Goal: Task Accomplishment & Management: Use online tool/utility

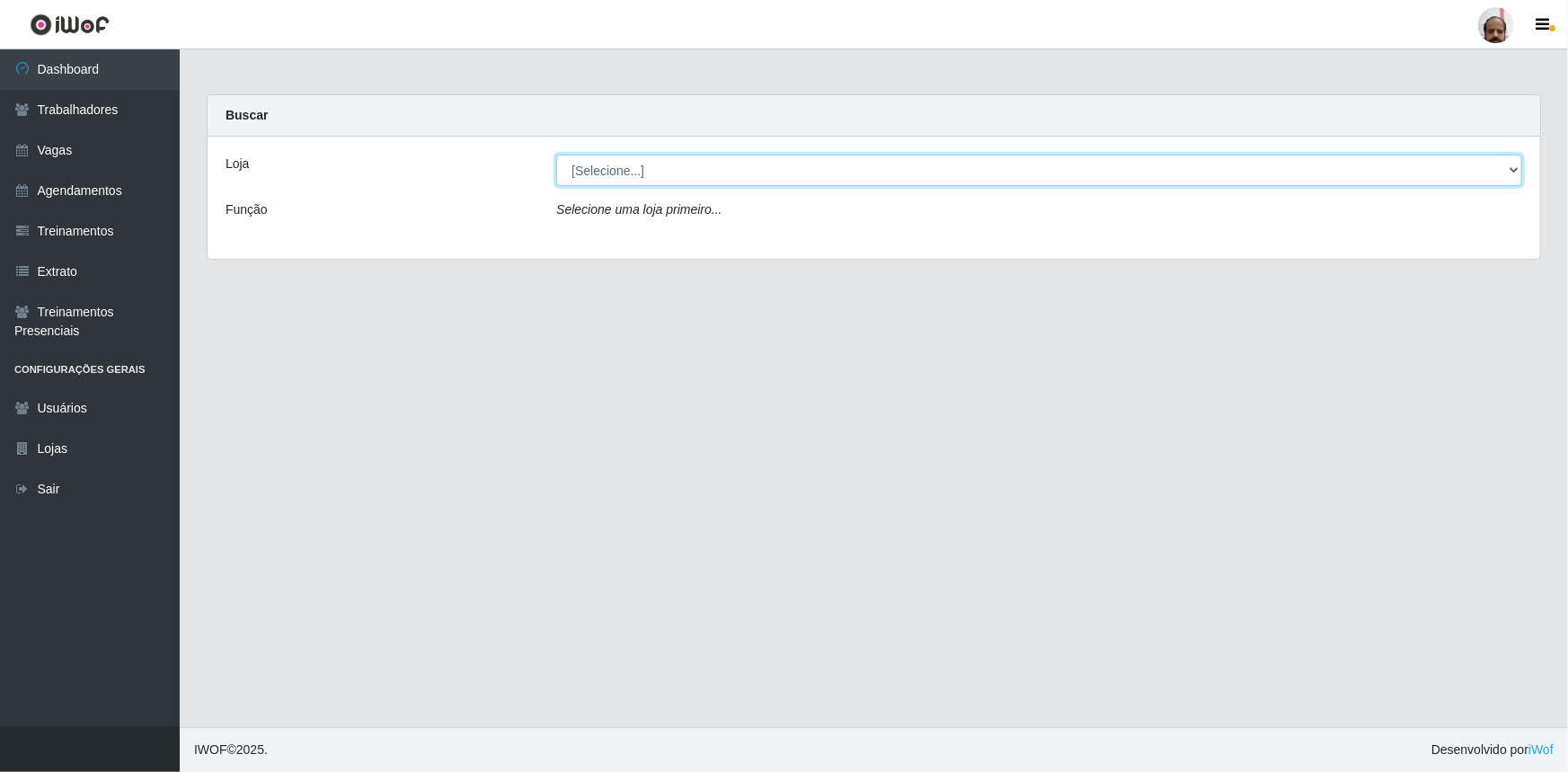
drag, startPoint x: 1509, startPoint y: 166, endPoint x: 1480, endPoint y: 176, distance: 30.7
click at [1509, 166] on select "[Selecione...] Mar Vermelho - Loja 05" at bounding box center [1039, 170] width 966 height 32
select select "252"
click at [556, 155] on select "[Selecione...] Mar Vermelho - Loja 05" at bounding box center [1039, 170] width 966 height 32
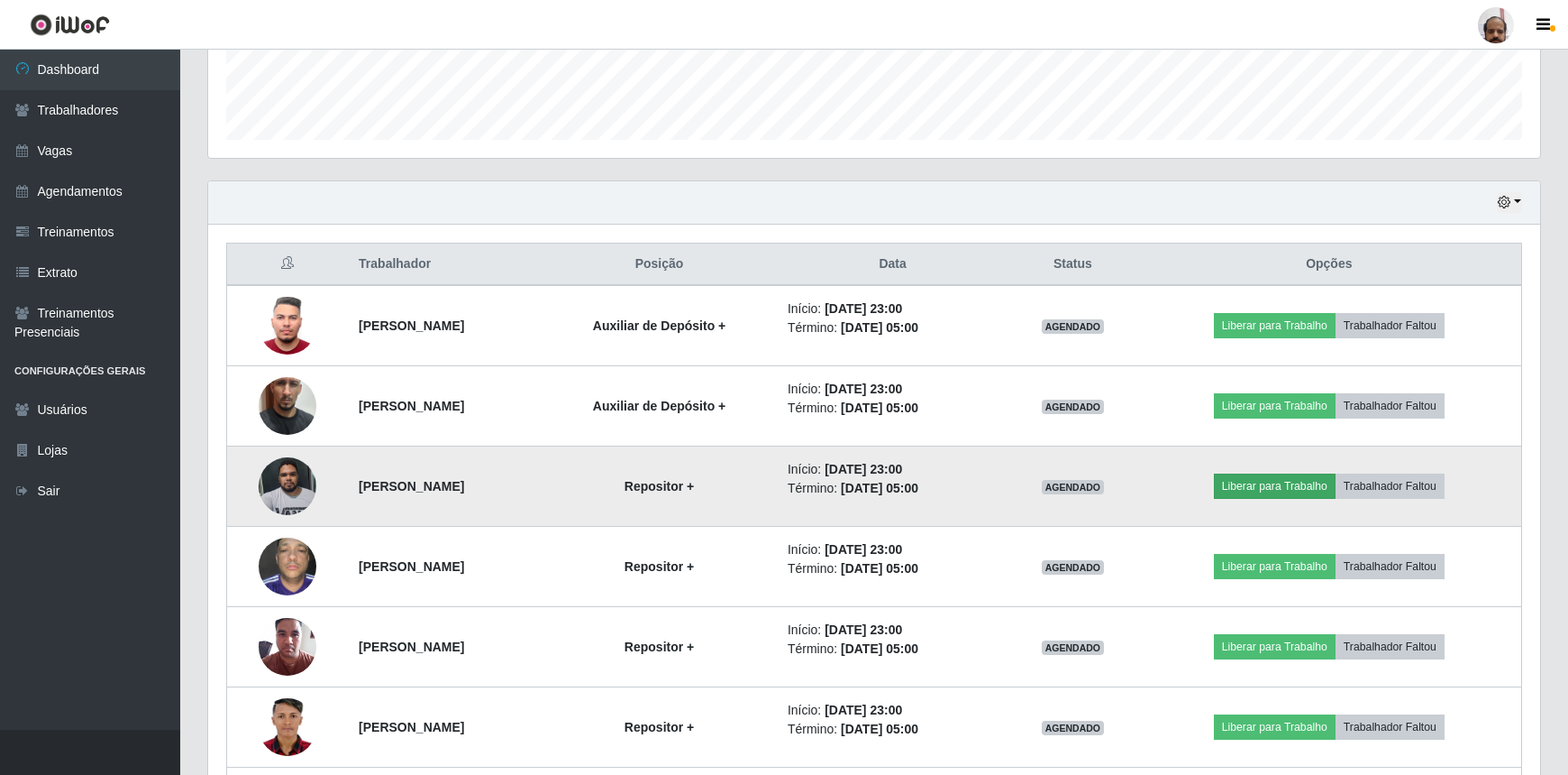
scroll to position [573, 0]
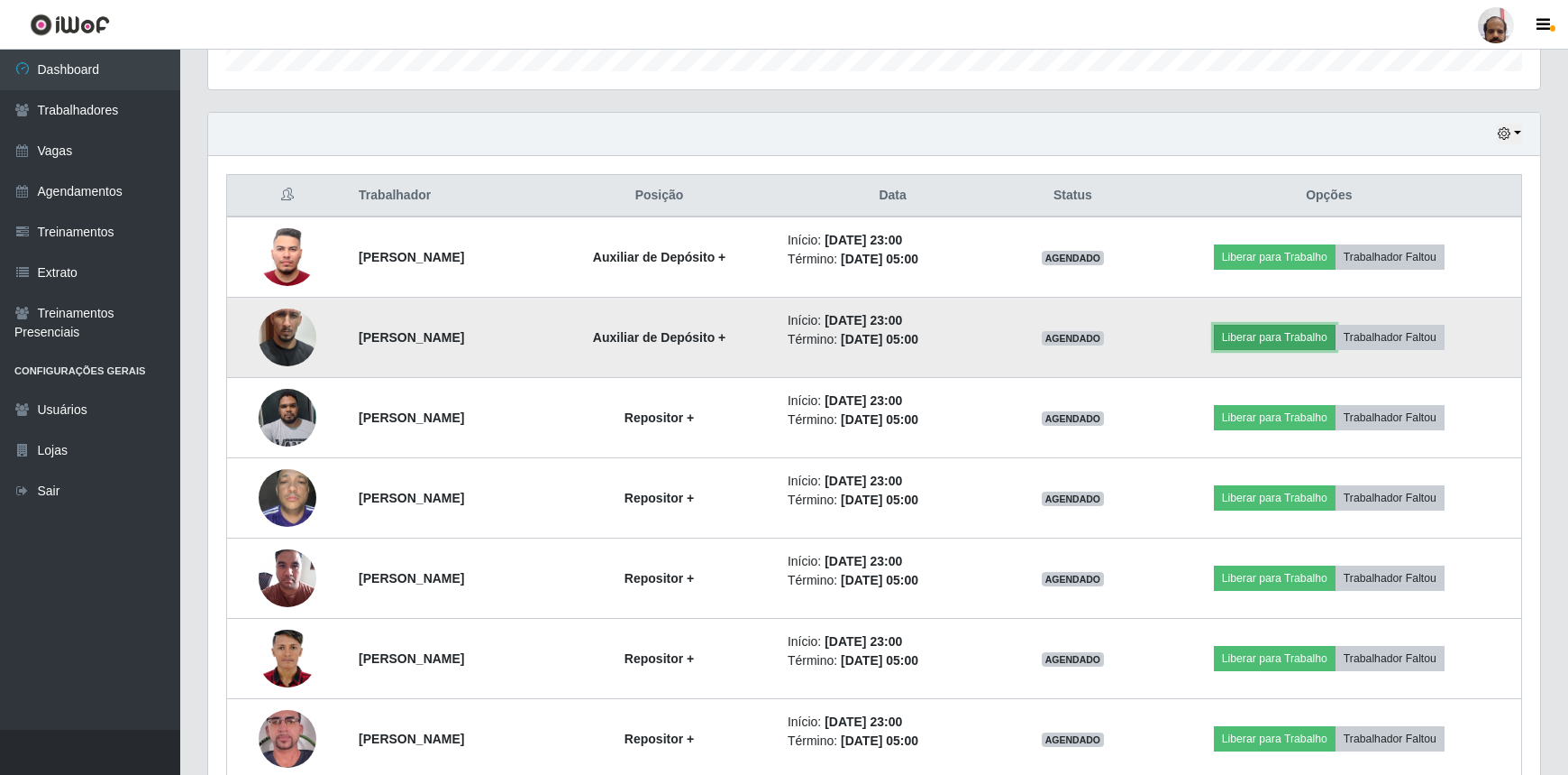
click at [1260, 329] on button "Liberar para Trabalho" at bounding box center [1274, 337] width 122 height 25
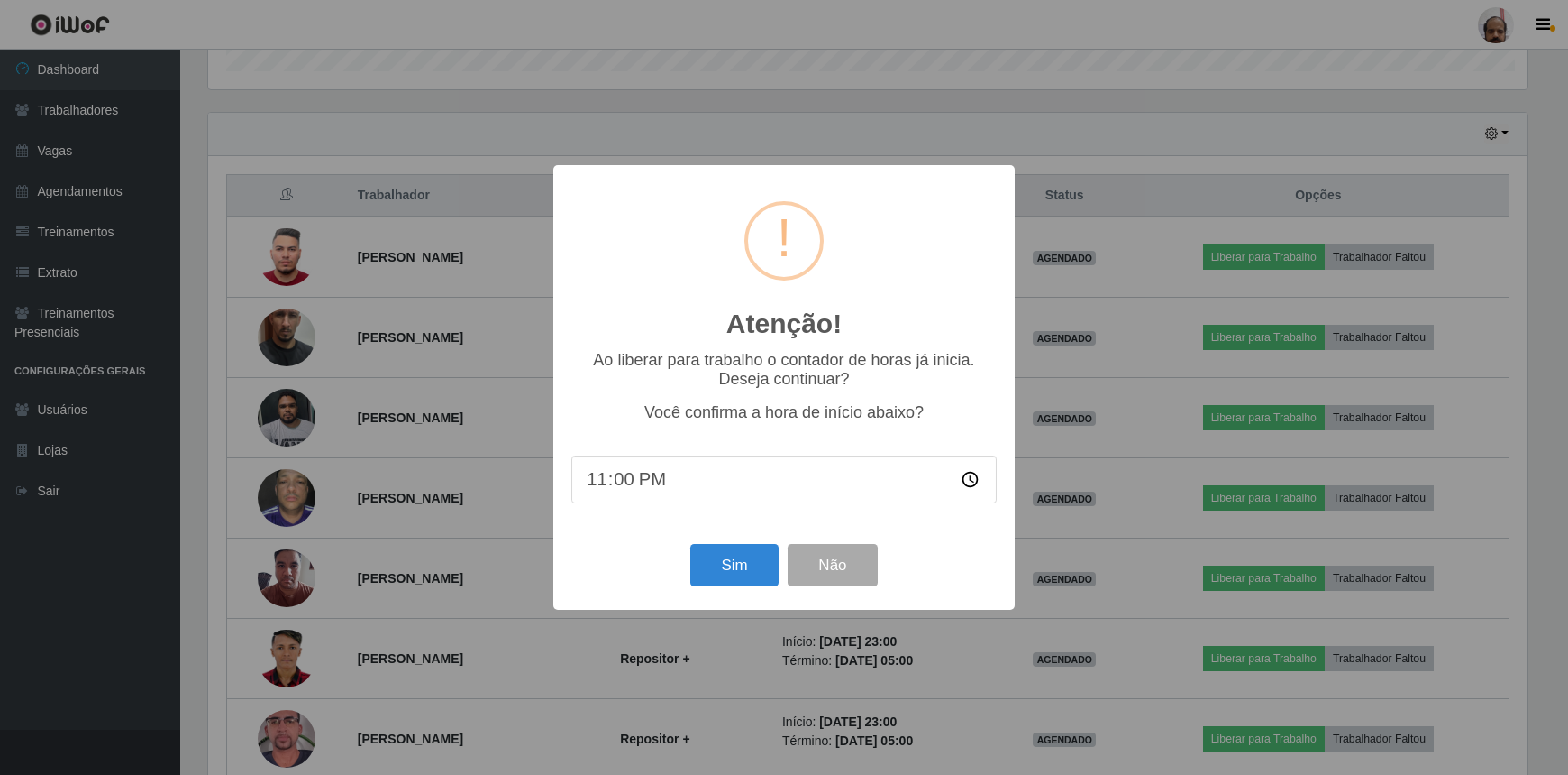
scroll to position [374, 1324]
click at [735, 554] on button "Sim" at bounding box center [737, 564] width 88 height 43
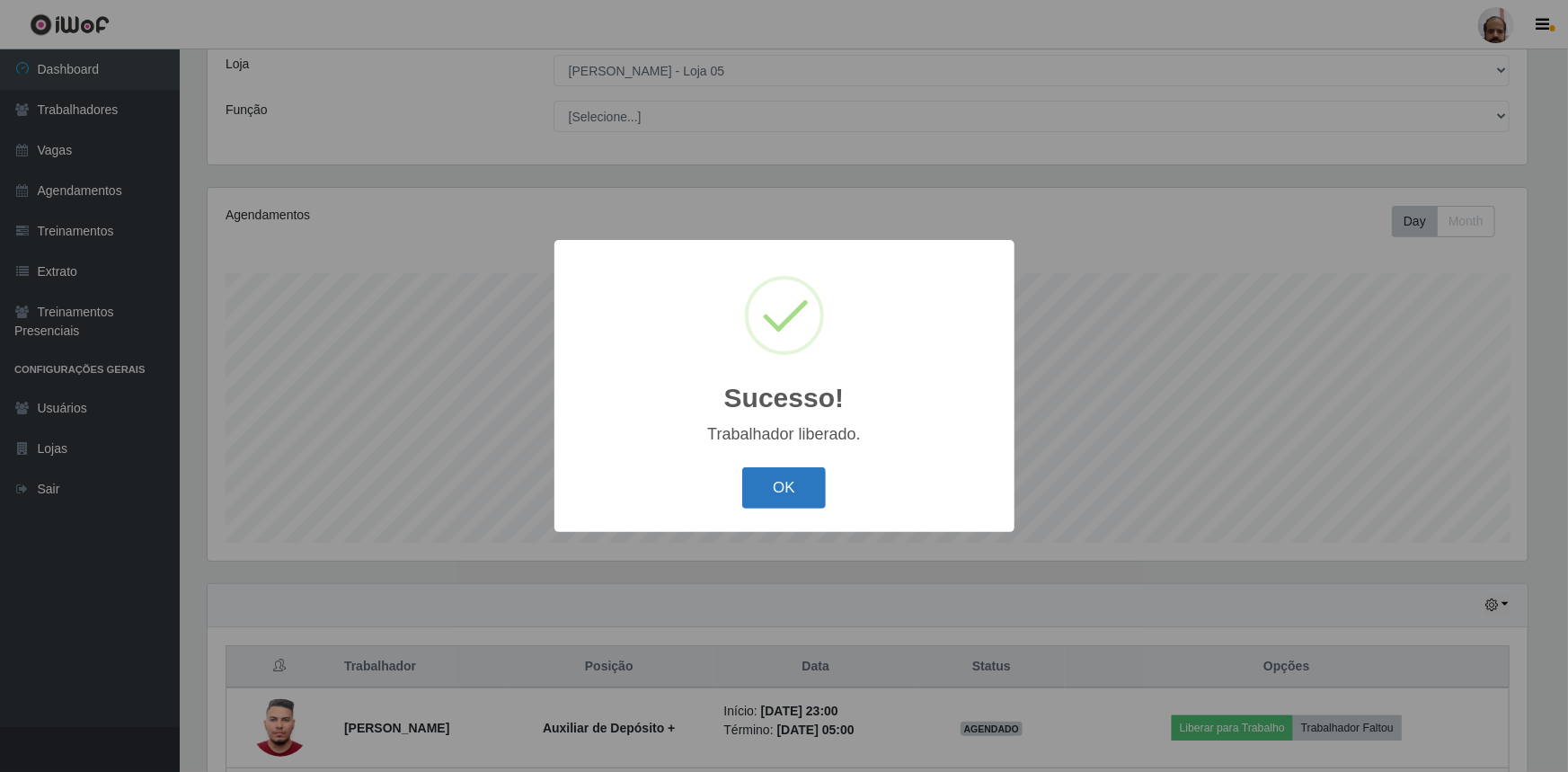
click at [798, 495] on button "OK" at bounding box center [784, 488] width 84 height 42
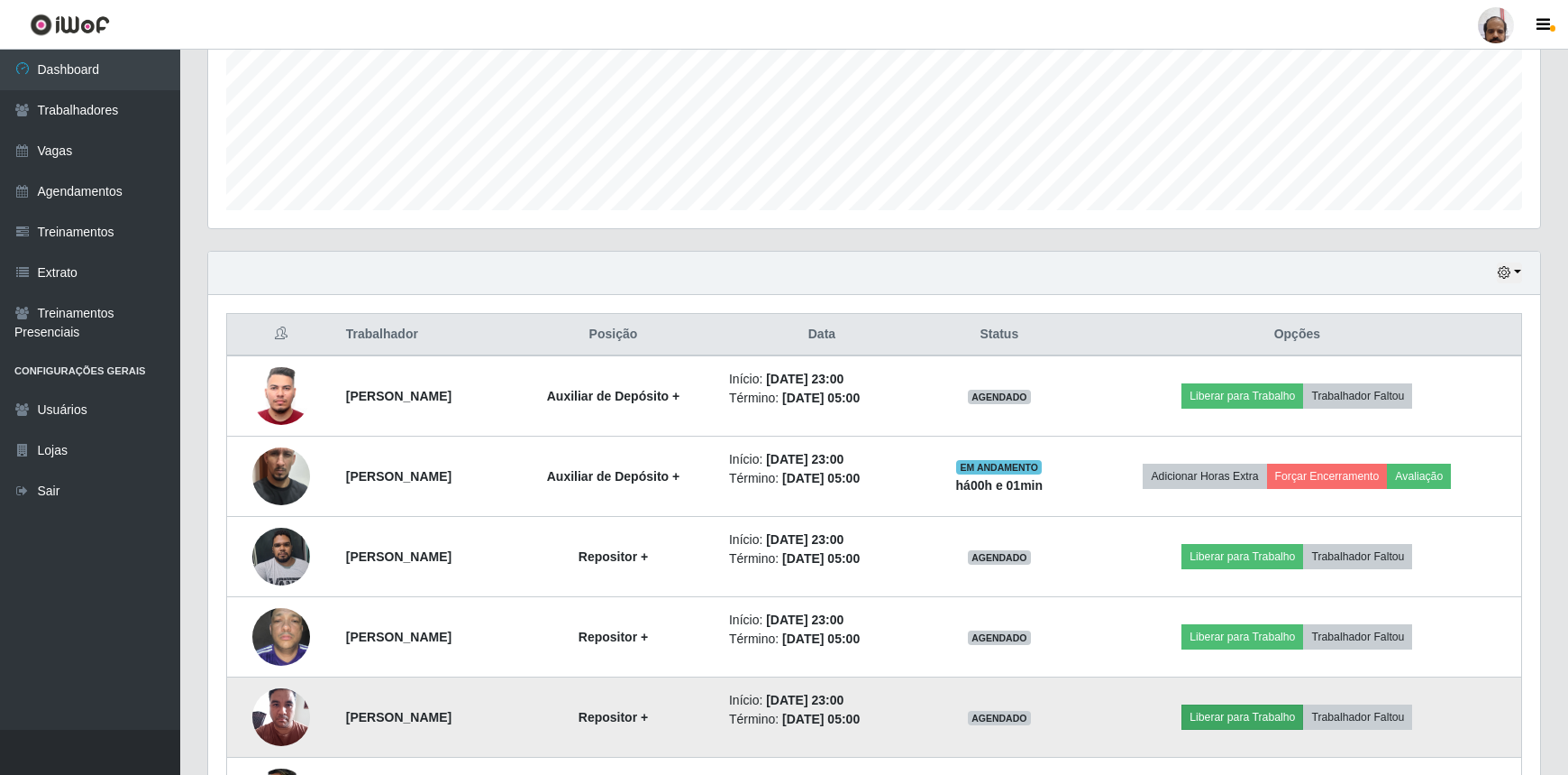
scroll to position [675, 0]
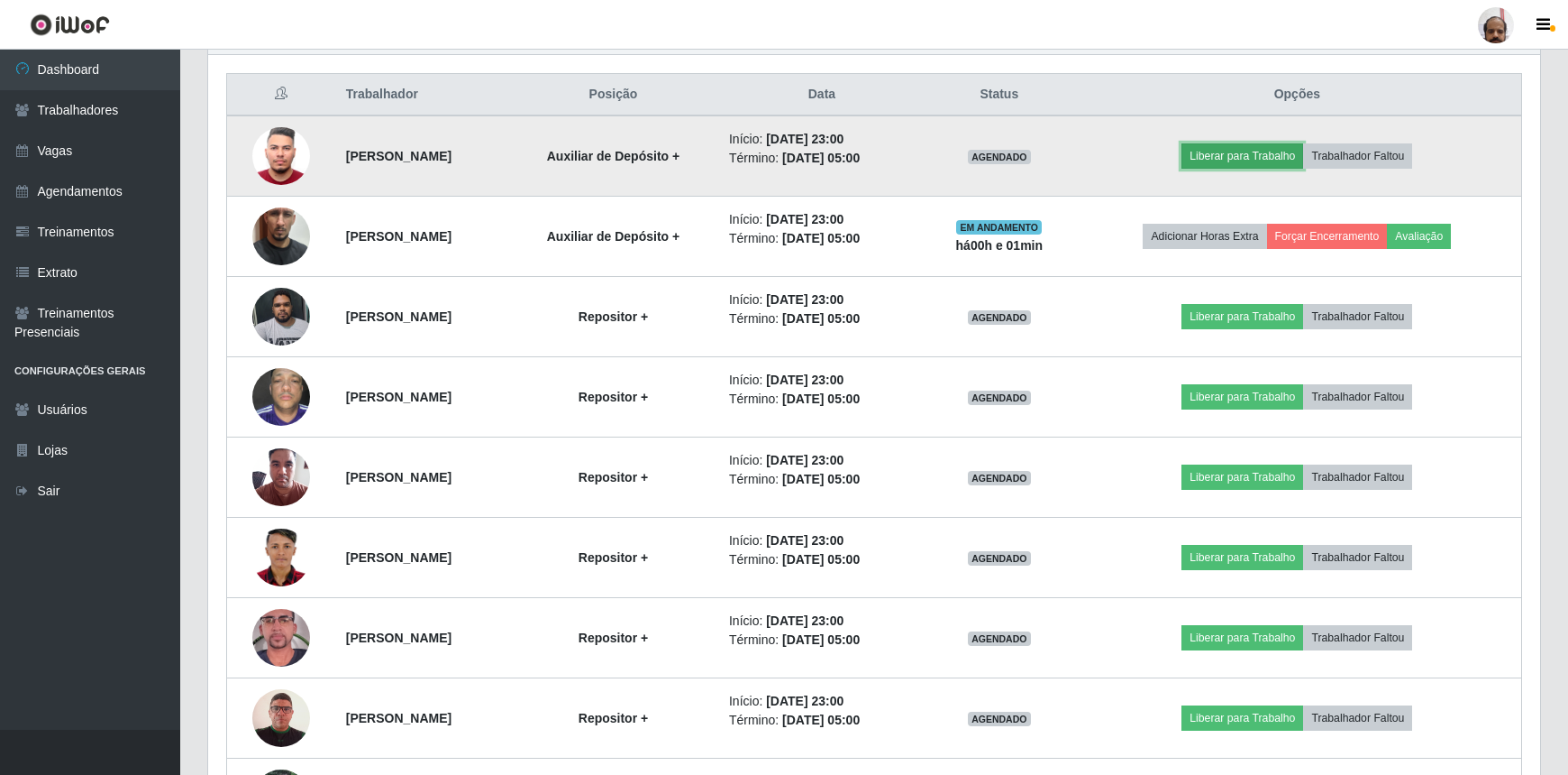
click at [1264, 156] on button "Liberar para Trabalho" at bounding box center [1242, 156] width 122 height 25
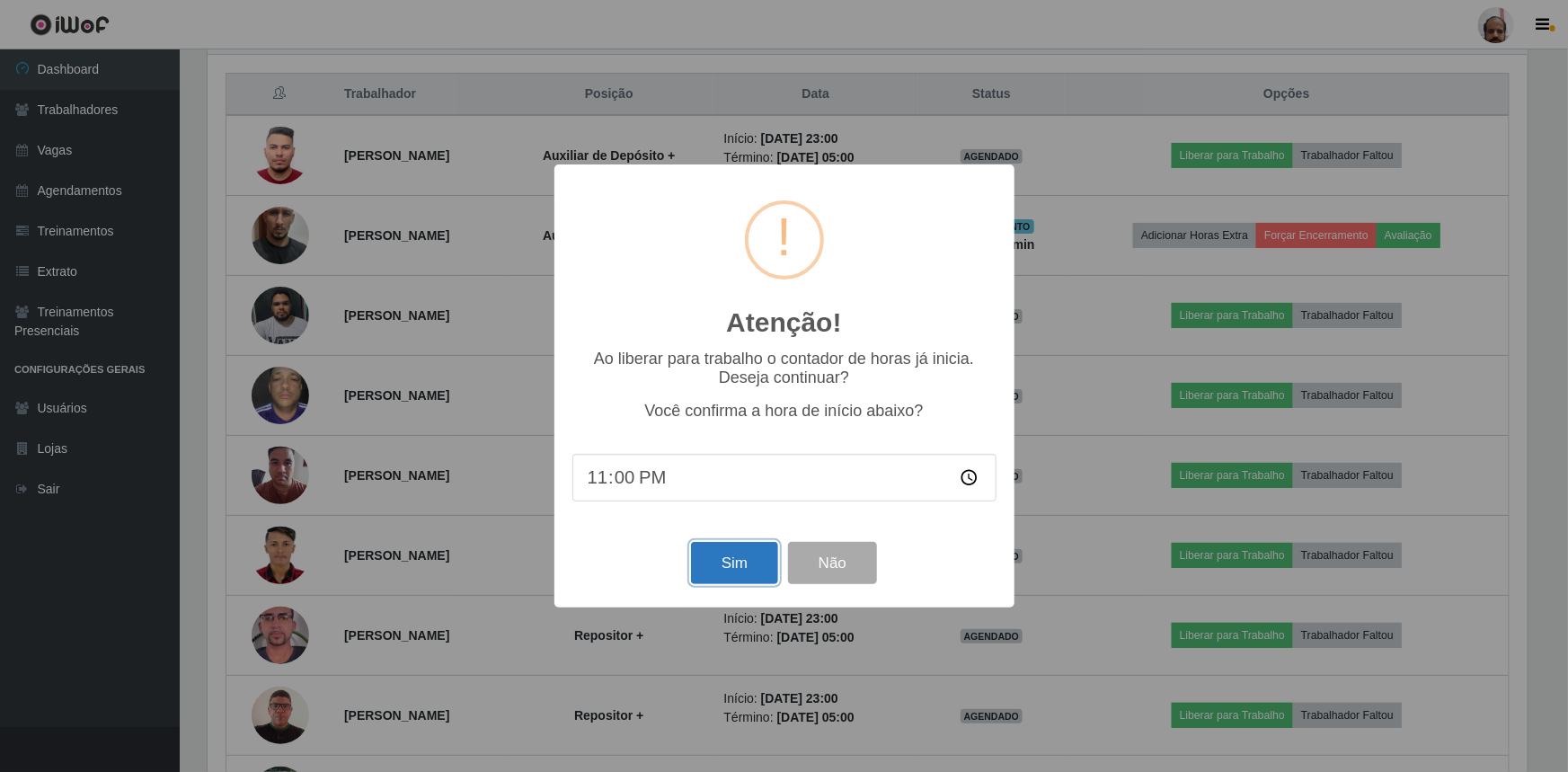
click at [761, 571] on button "Sim" at bounding box center [734, 562] width 87 height 42
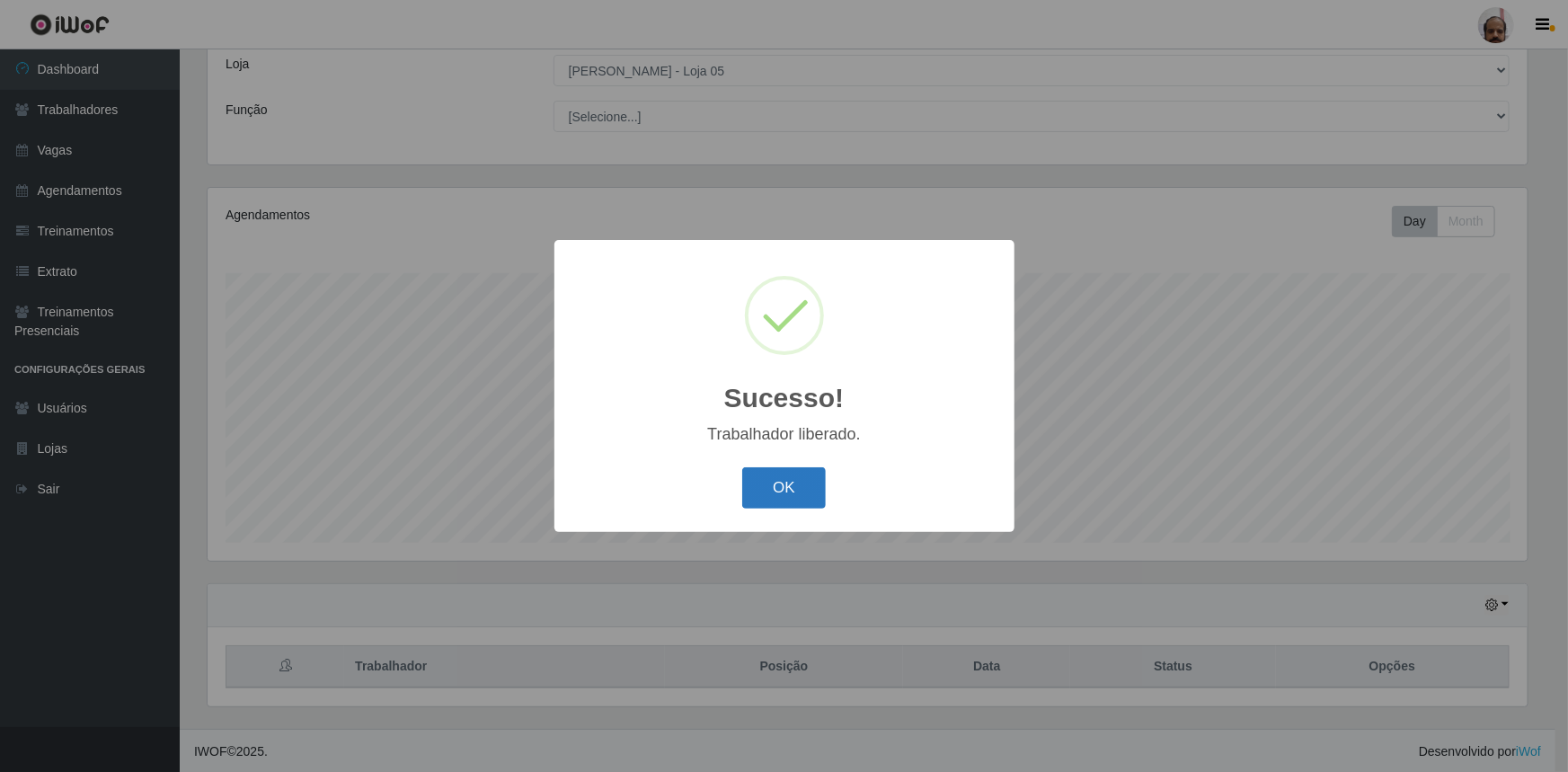
click at [772, 487] on button "OK" at bounding box center [784, 488] width 84 height 42
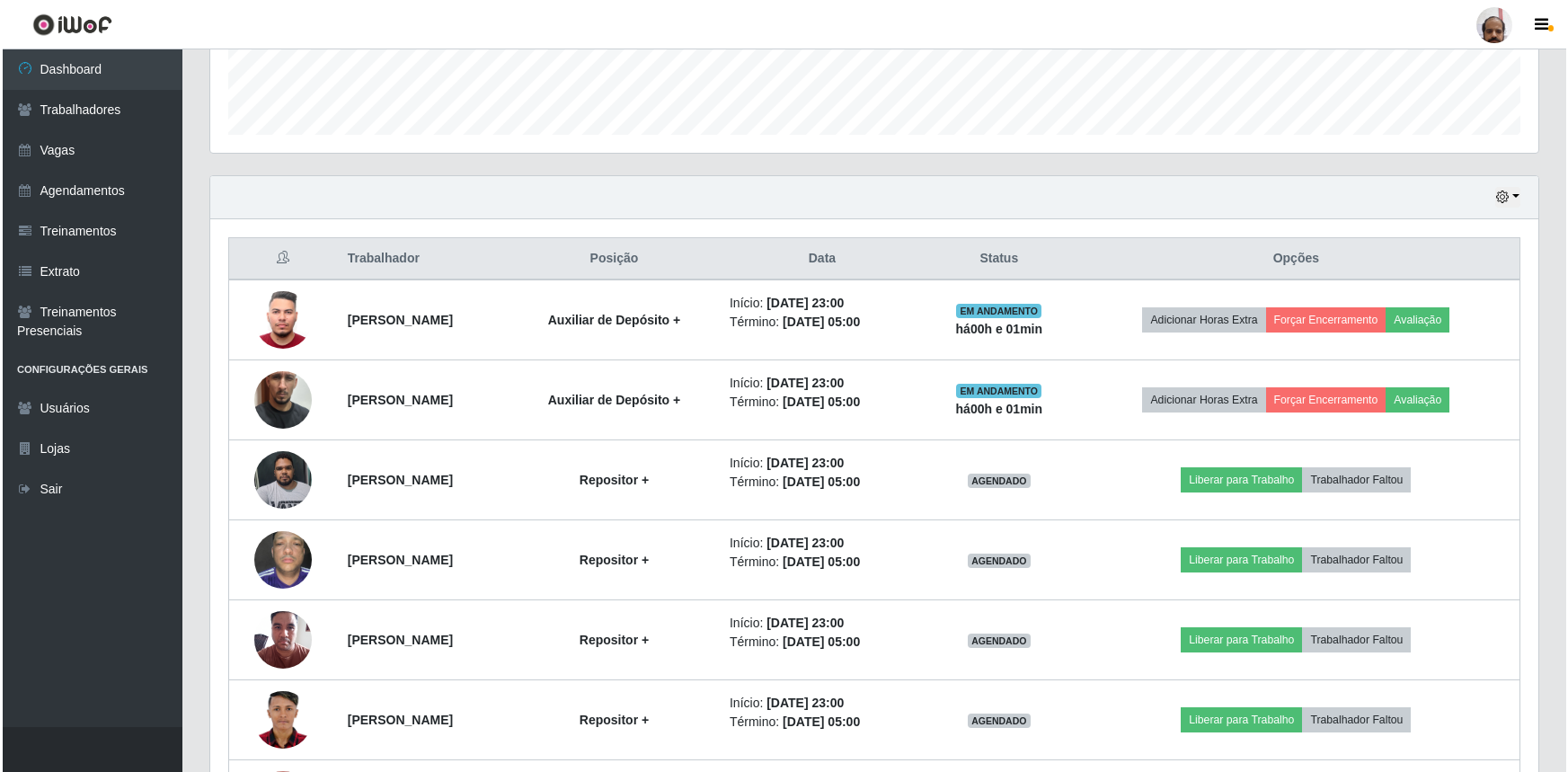
scroll to position [590, 0]
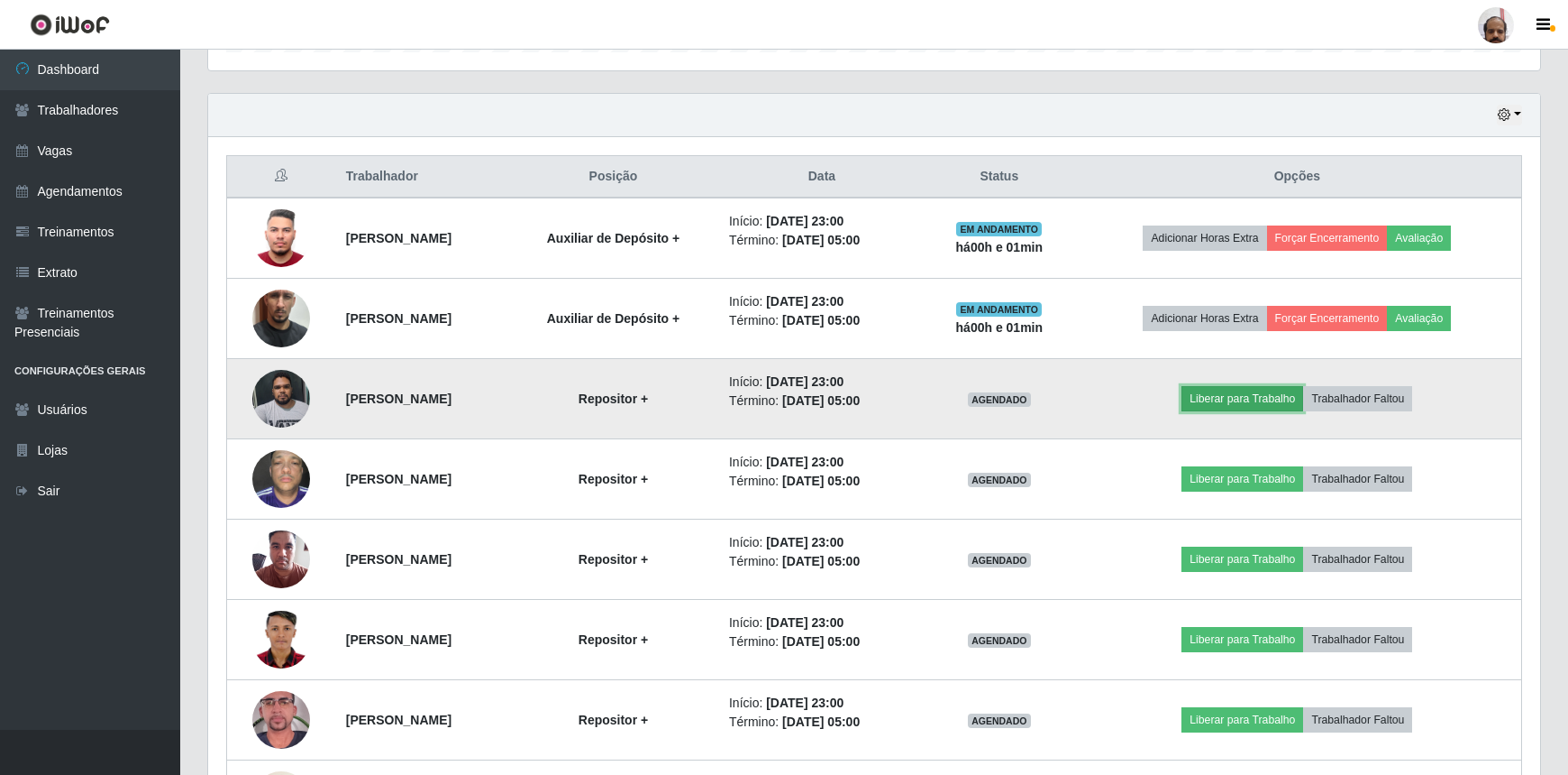
click at [1230, 396] on button "Liberar para Trabalho" at bounding box center [1242, 399] width 122 height 25
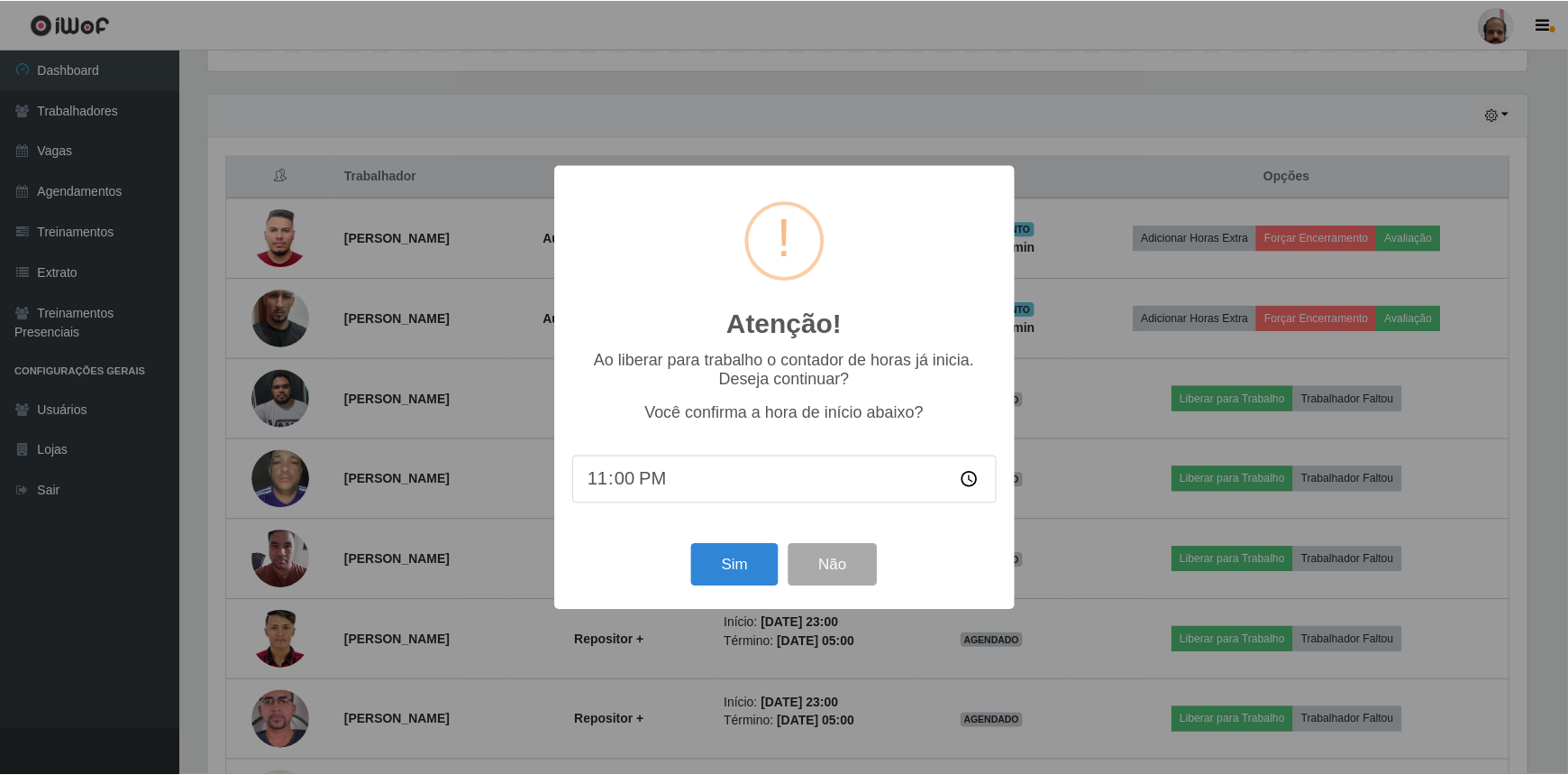
scroll to position [374, 1324]
click at [739, 567] on button "Sim" at bounding box center [737, 564] width 88 height 43
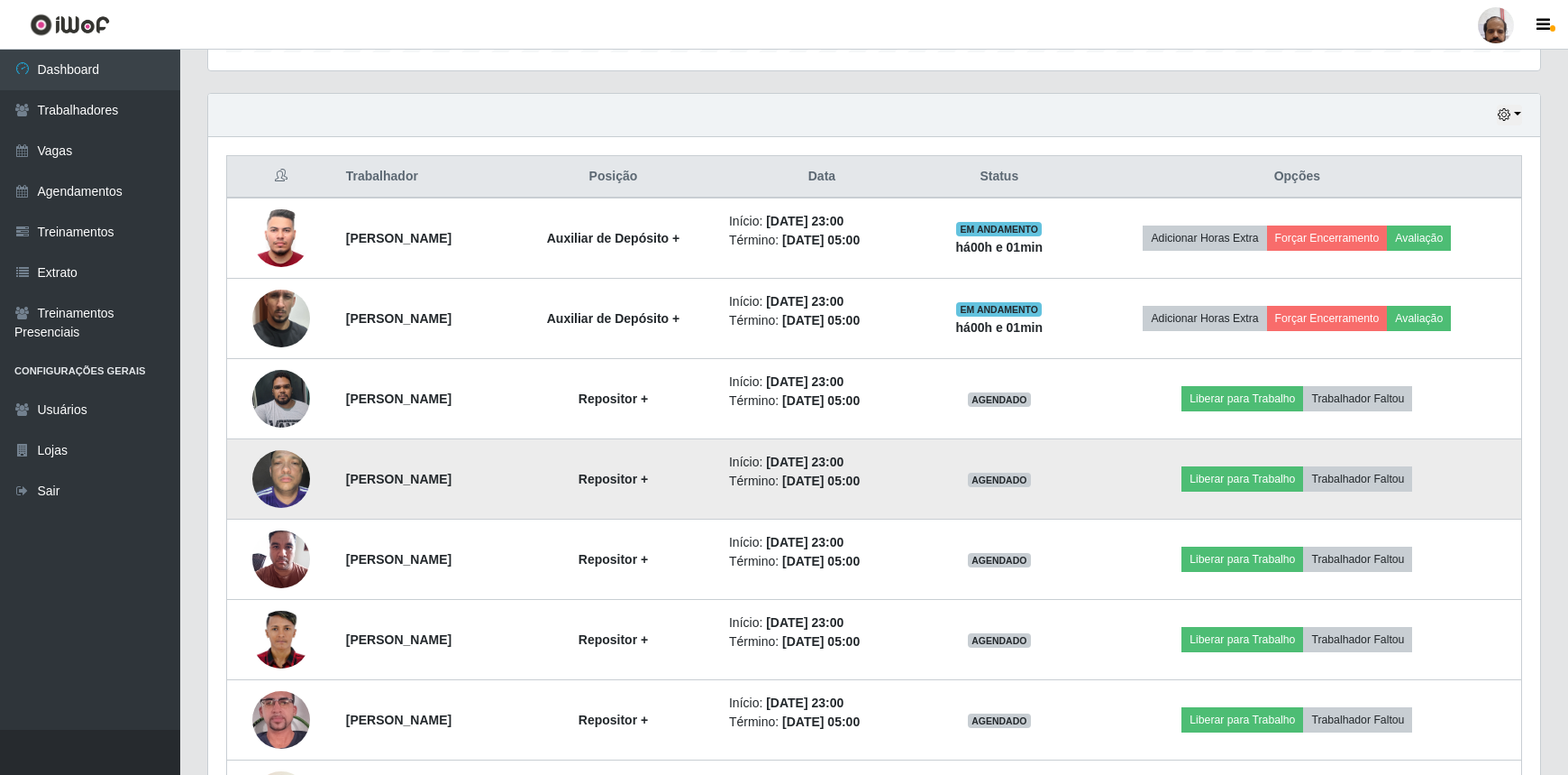
scroll to position [0, 0]
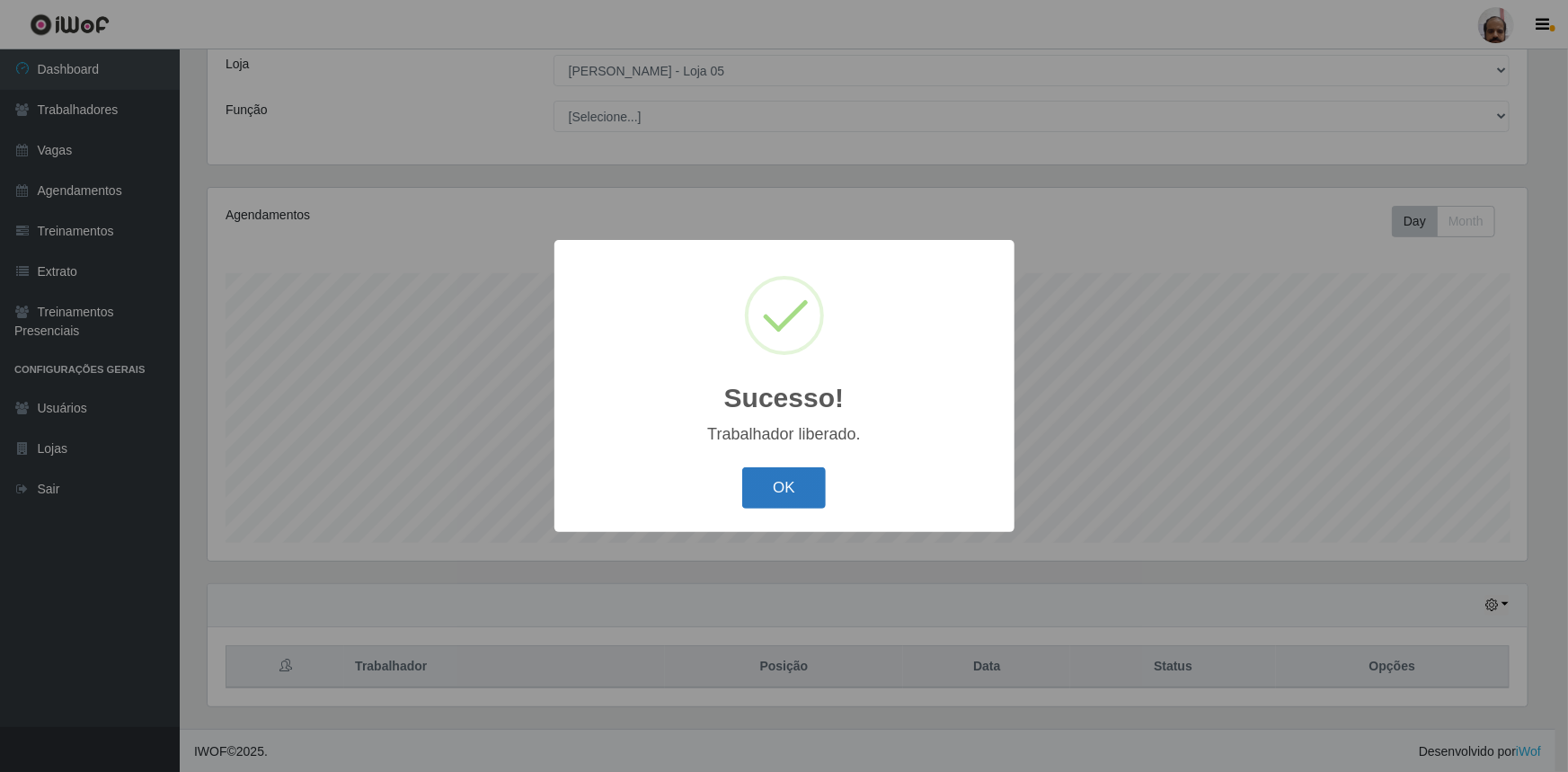
click at [812, 485] on button "OK" at bounding box center [784, 488] width 84 height 42
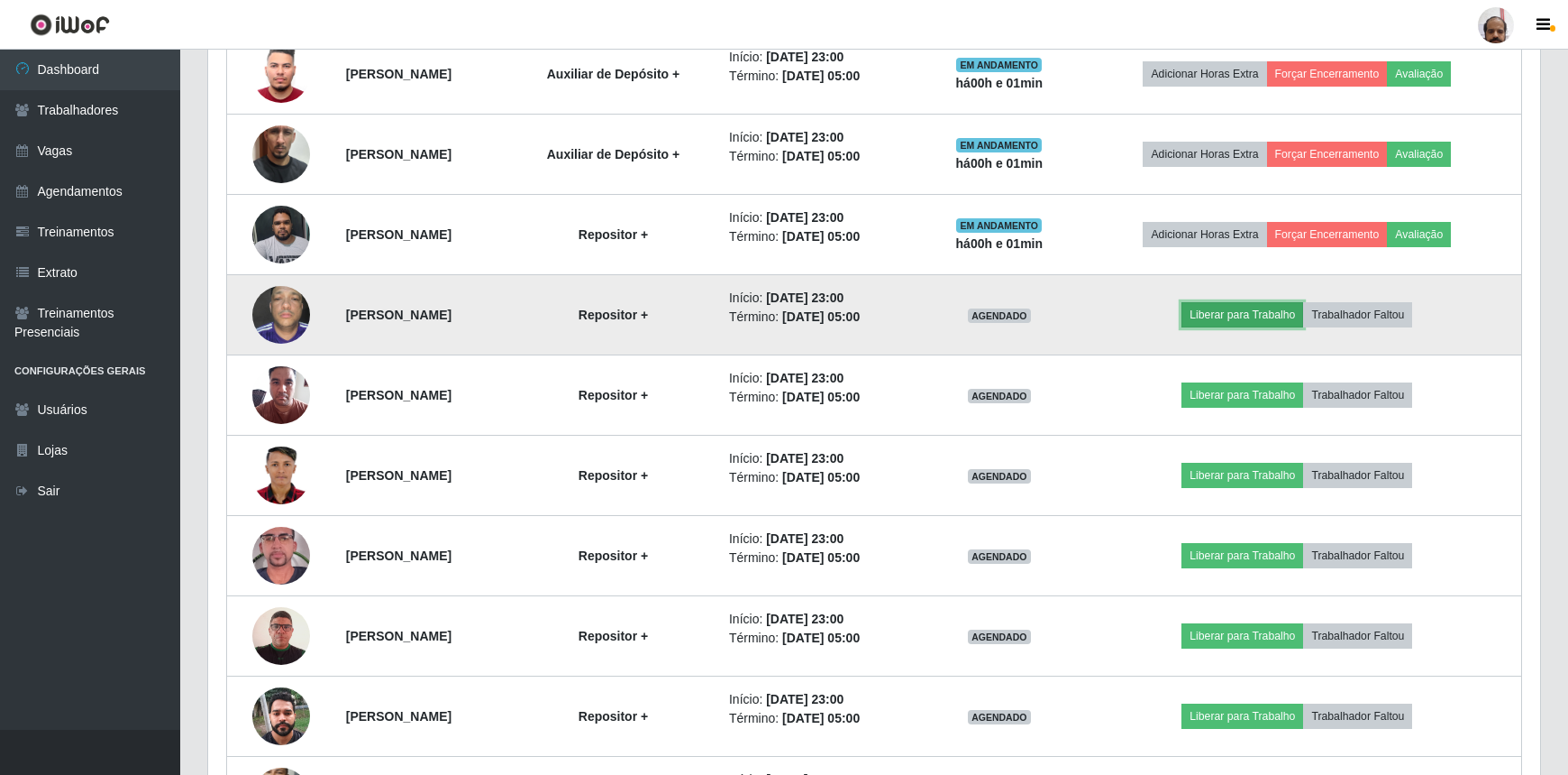
click at [1242, 317] on button "Liberar para Trabalho" at bounding box center [1242, 315] width 122 height 25
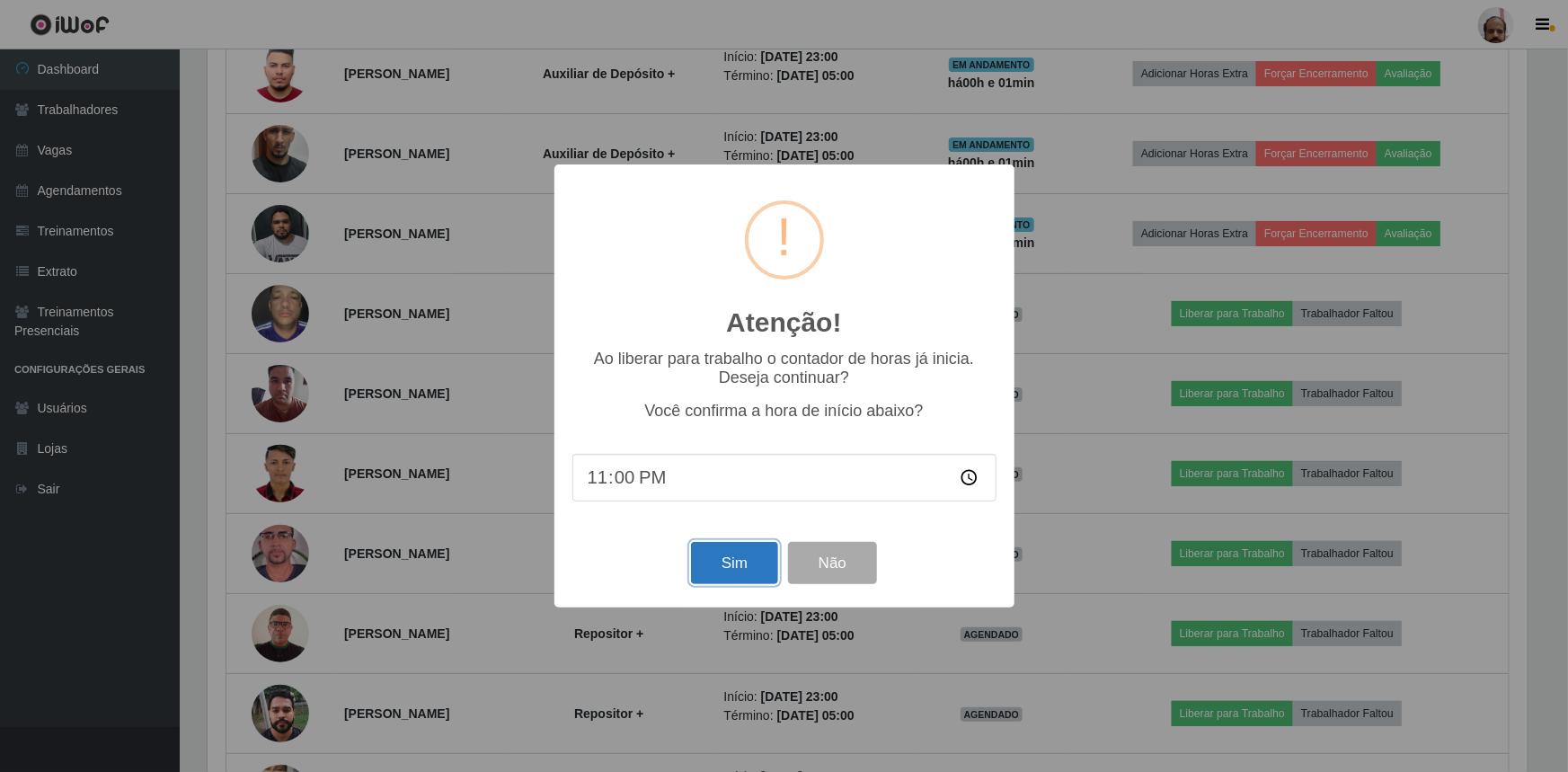
click at [702, 562] on button "Sim" at bounding box center [734, 562] width 87 height 42
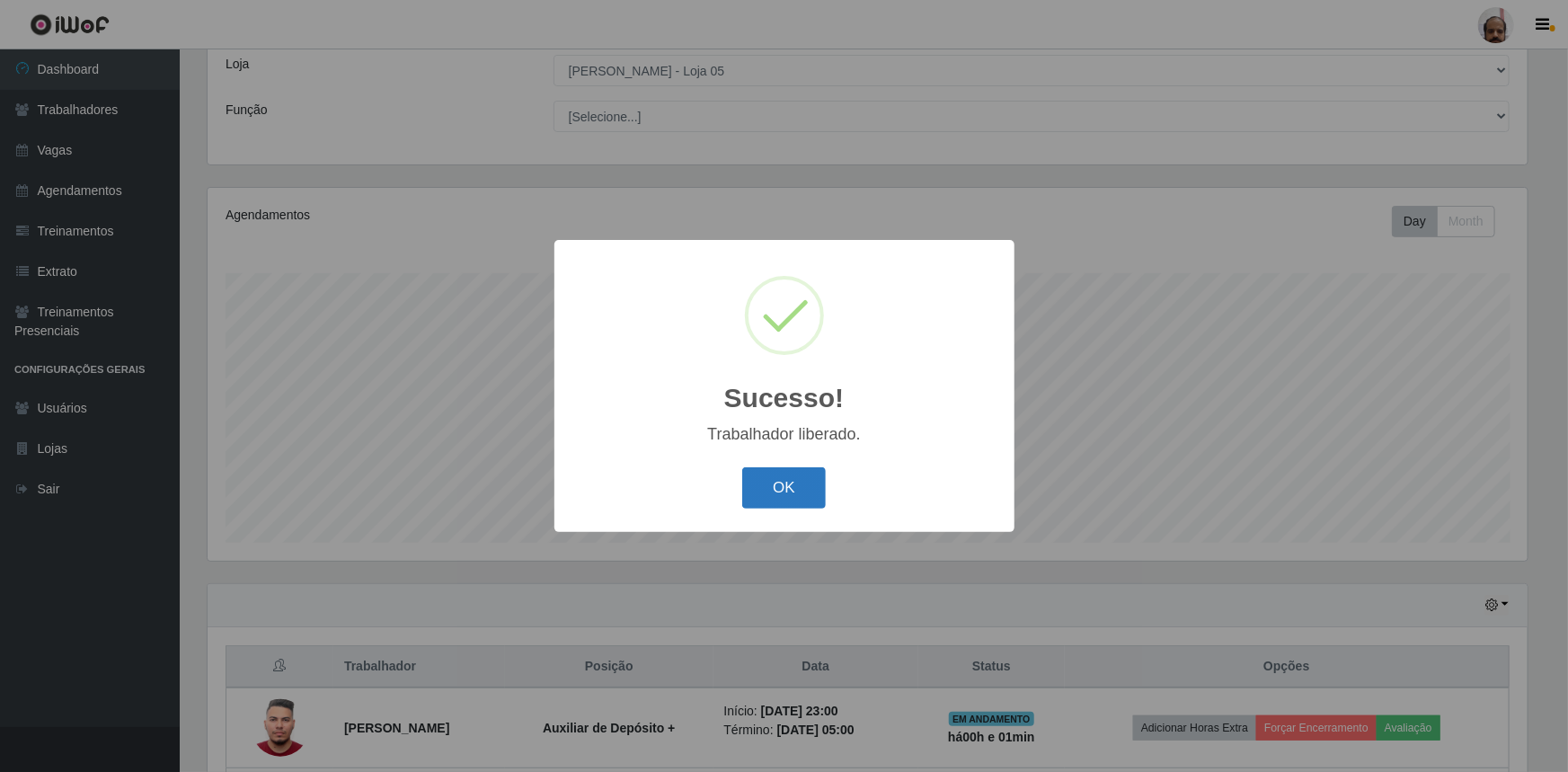
click at [772, 490] on button "OK" at bounding box center [784, 488] width 84 height 42
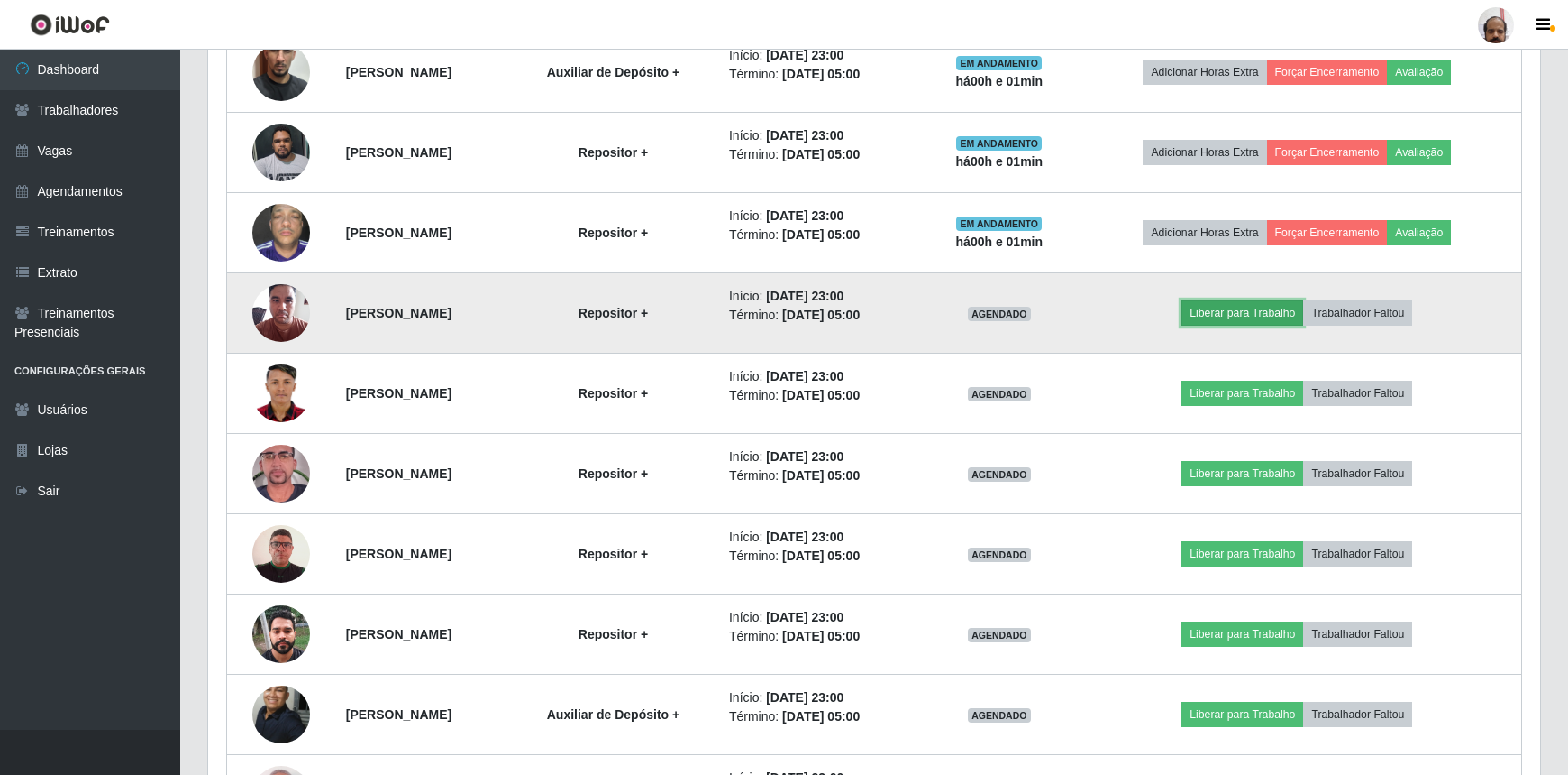
click at [1284, 307] on button "Liberar para Trabalho" at bounding box center [1242, 313] width 122 height 25
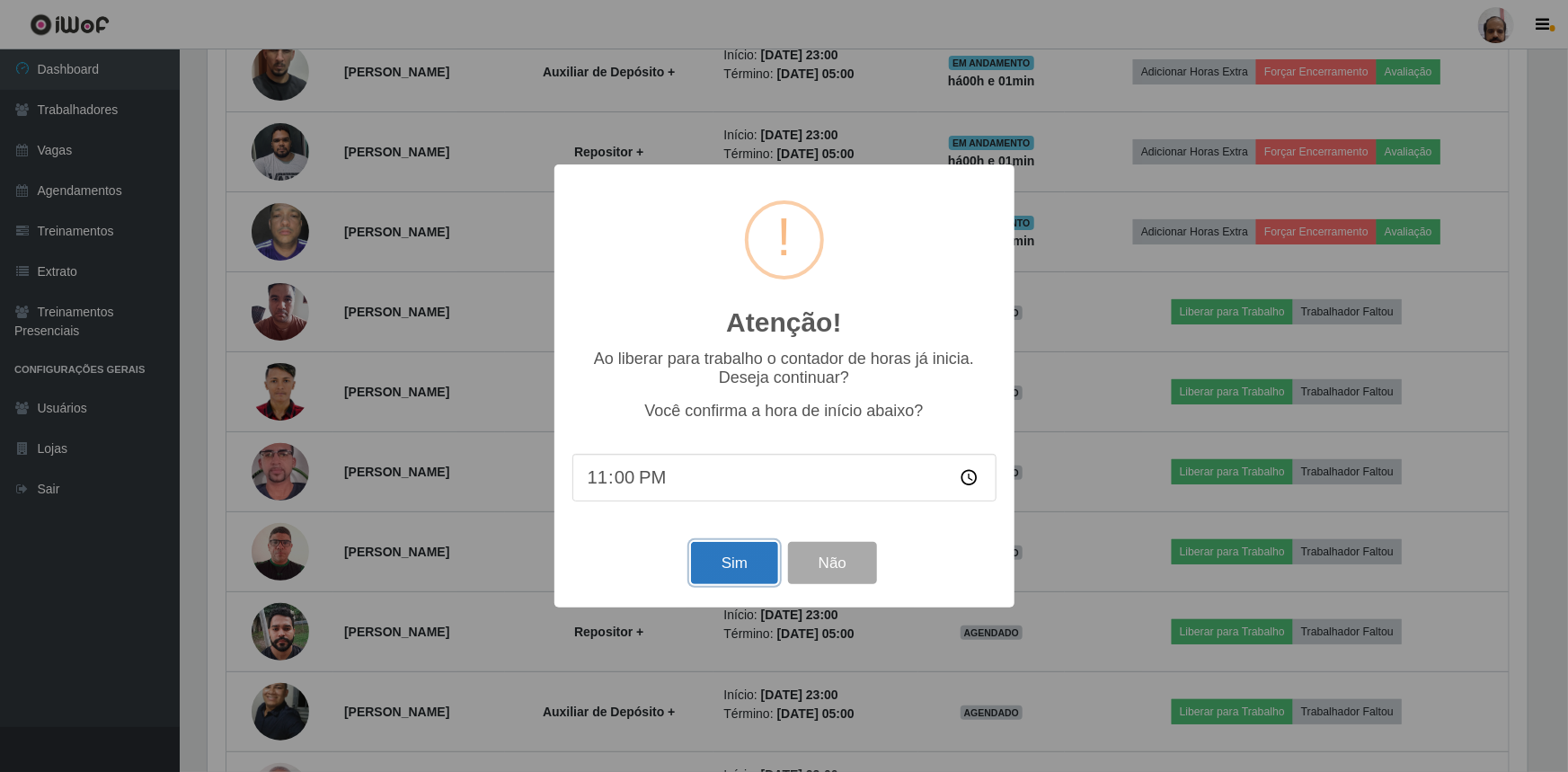
click at [750, 554] on button "Sim" at bounding box center [734, 562] width 87 height 42
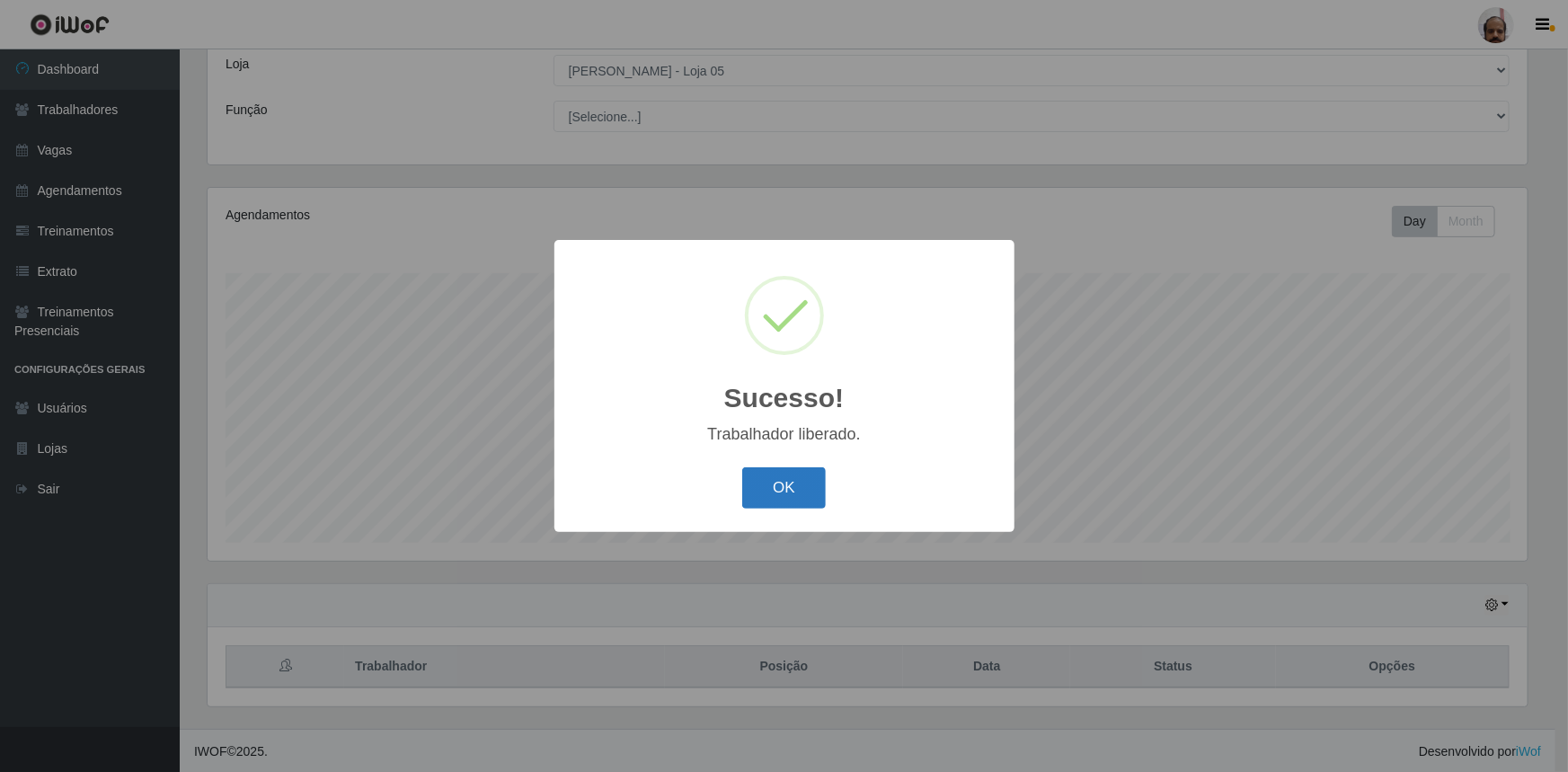
drag, startPoint x: 762, startPoint y: 491, endPoint x: 1171, endPoint y: 460, distance: 410.2
click at [764, 490] on button "OK" at bounding box center [784, 488] width 84 height 42
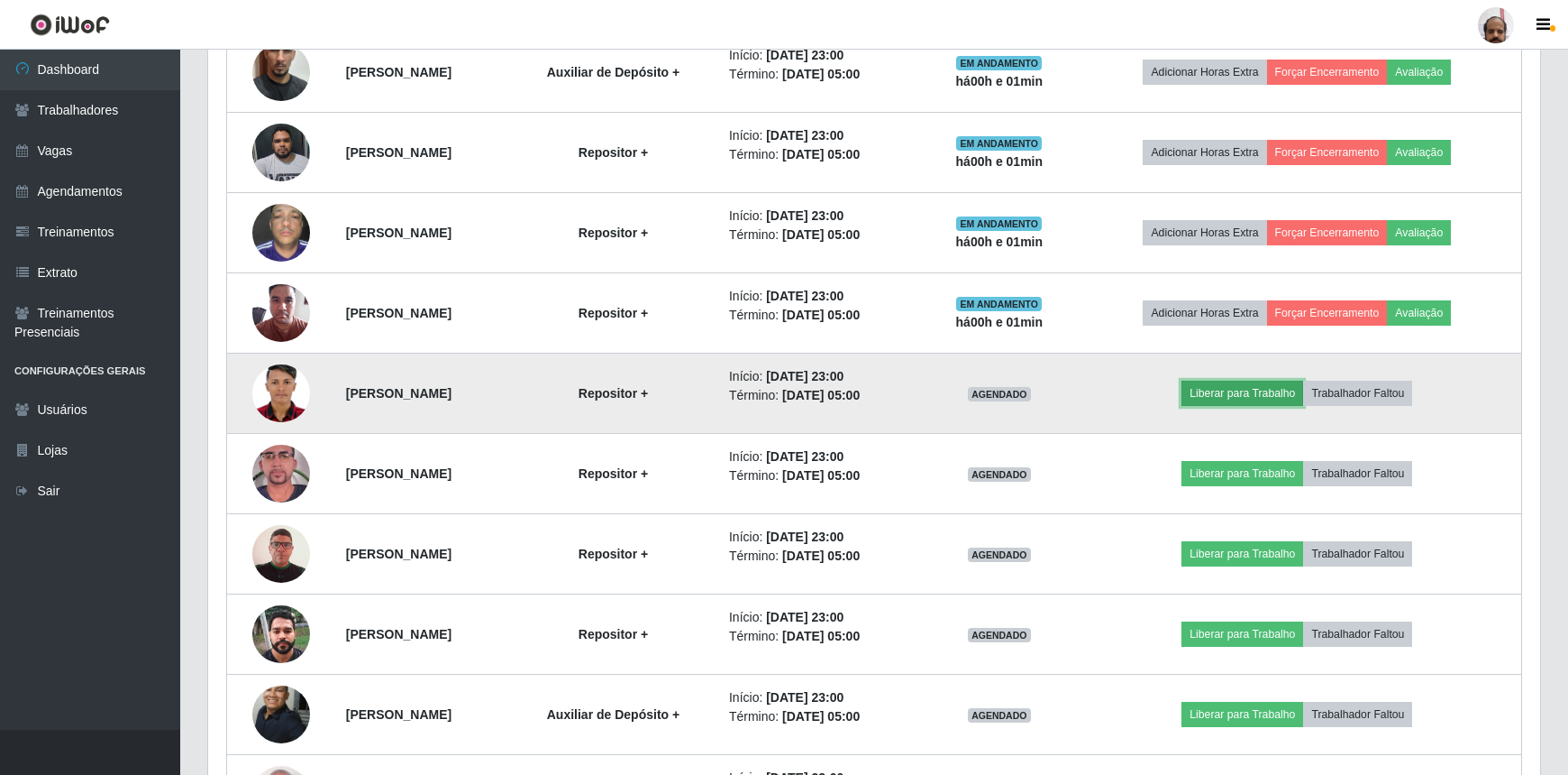
click at [1259, 392] on button "Liberar para Trabalho" at bounding box center [1242, 393] width 122 height 25
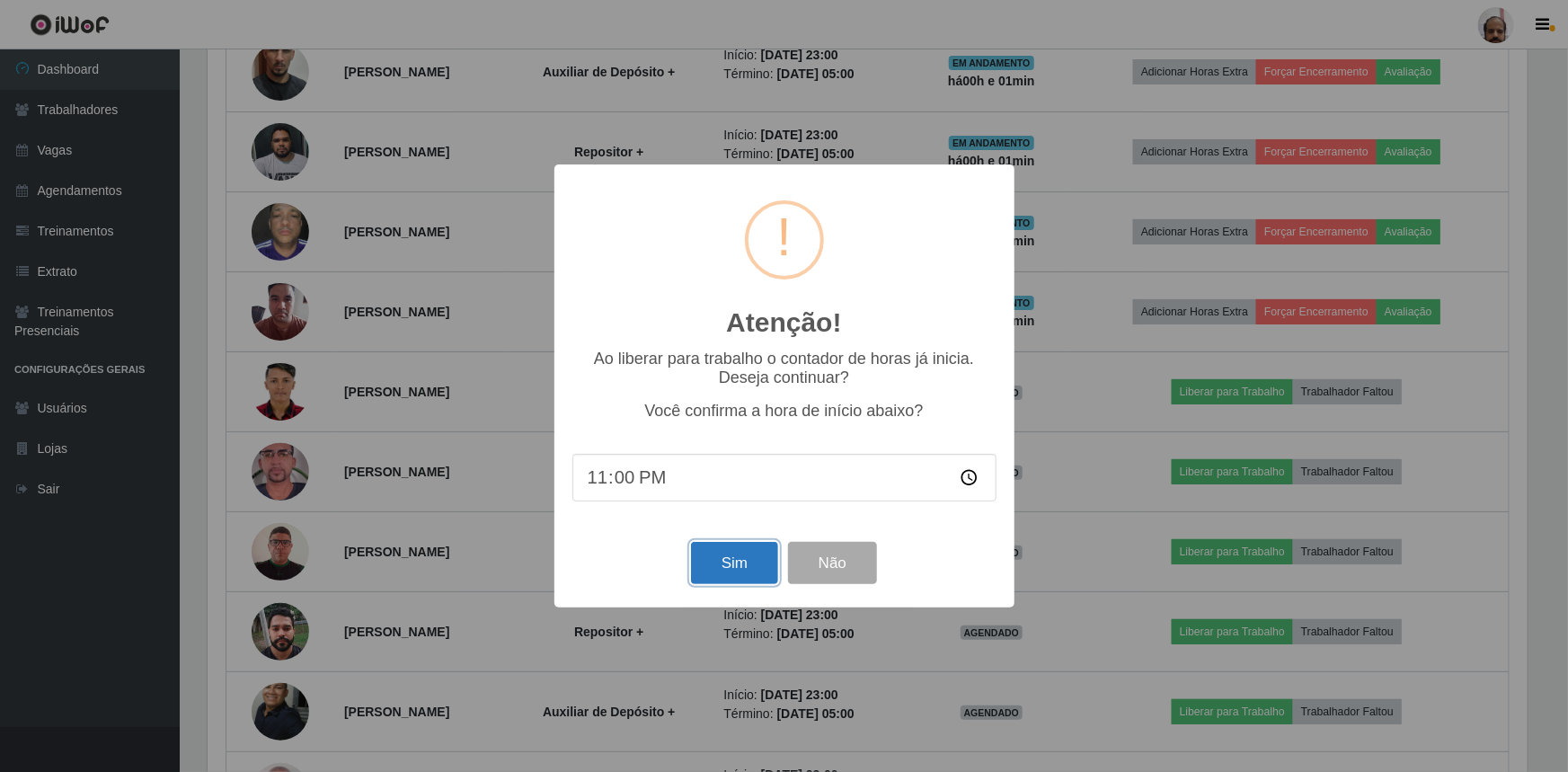
click at [716, 578] on button "Sim" at bounding box center [734, 562] width 87 height 42
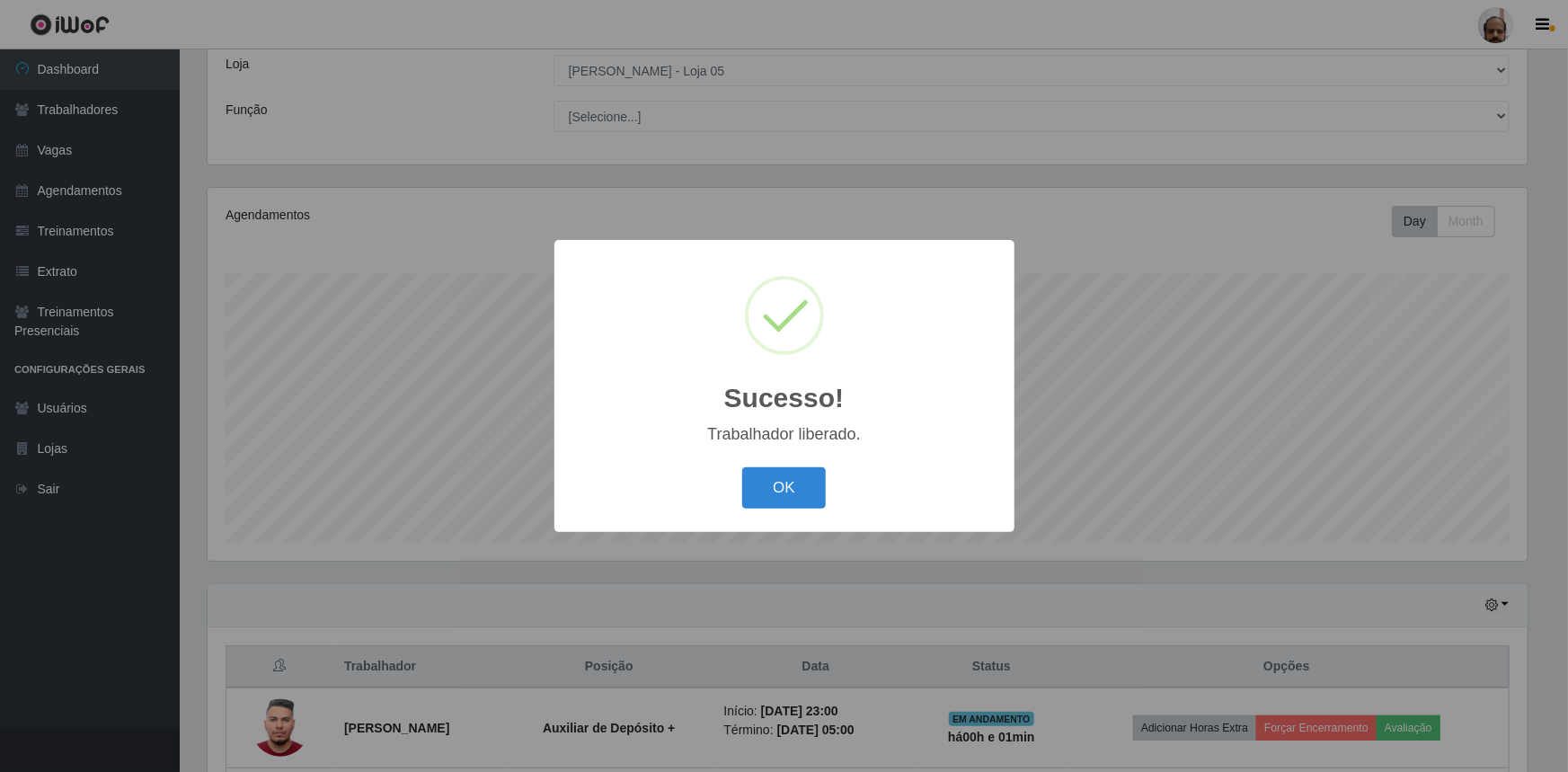
drag, startPoint x: 808, startPoint y: 495, endPoint x: 858, endPoint y: 492, distance: 50.1
click at [811, 495] on button "OK" at bounding box center [784, 488] width 84 height 42
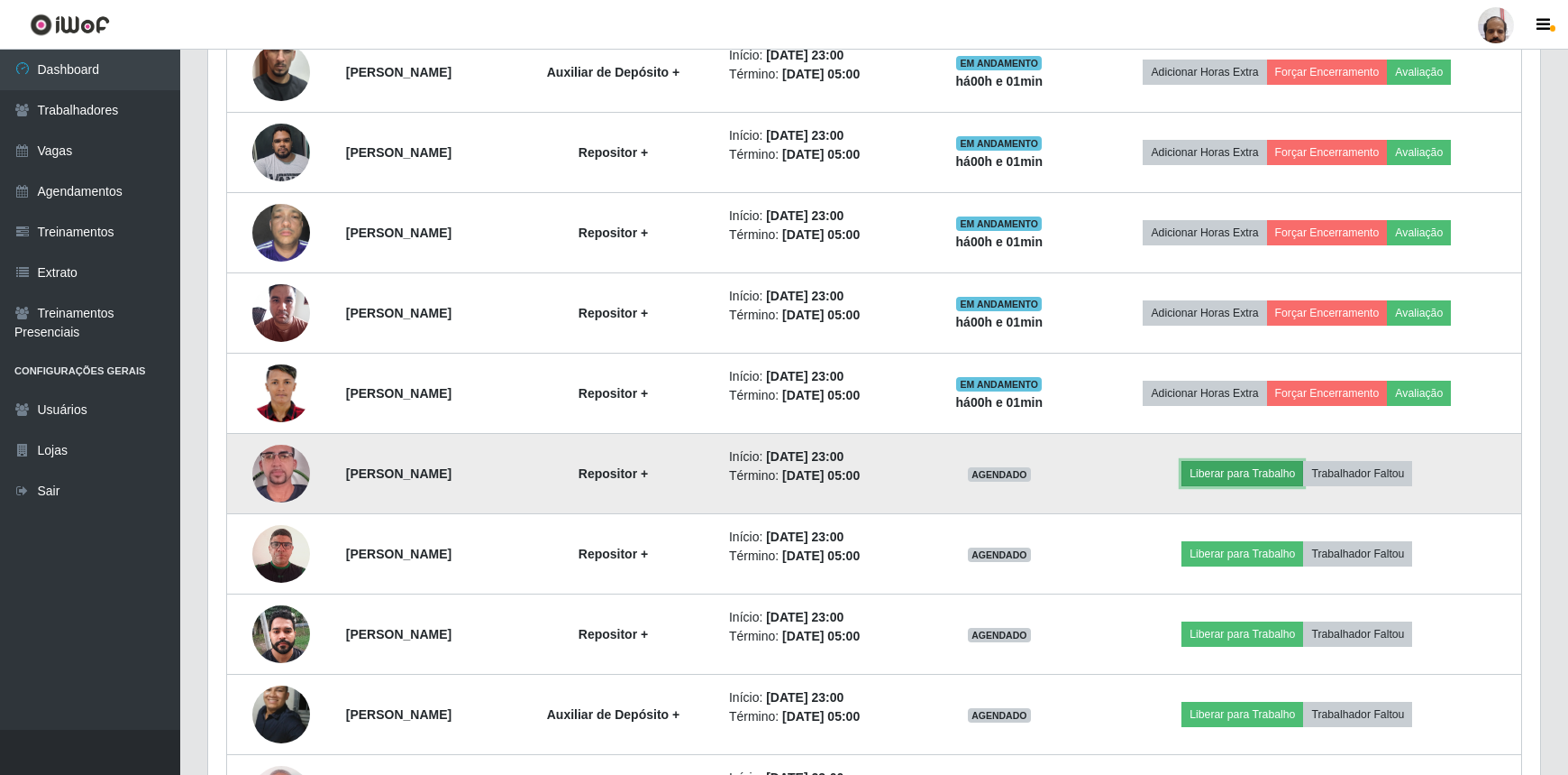
click at [1253, 477] on button "Liberar para Trabalho" at bounding box center [1242, 474] width 122 height 25
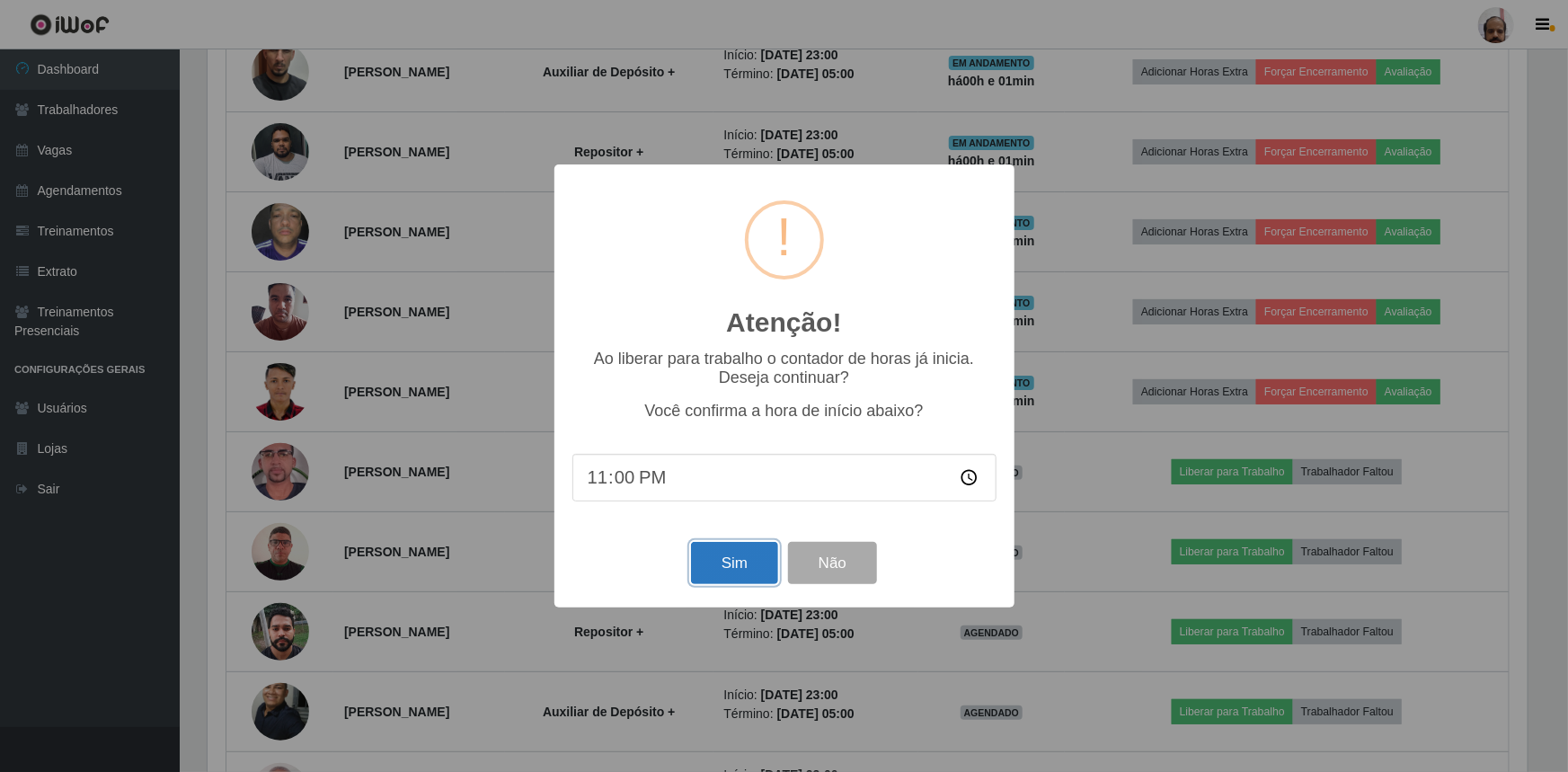
click at [734, 566] on button "Sim" at bounding box center [734, 562] width 87 height 42
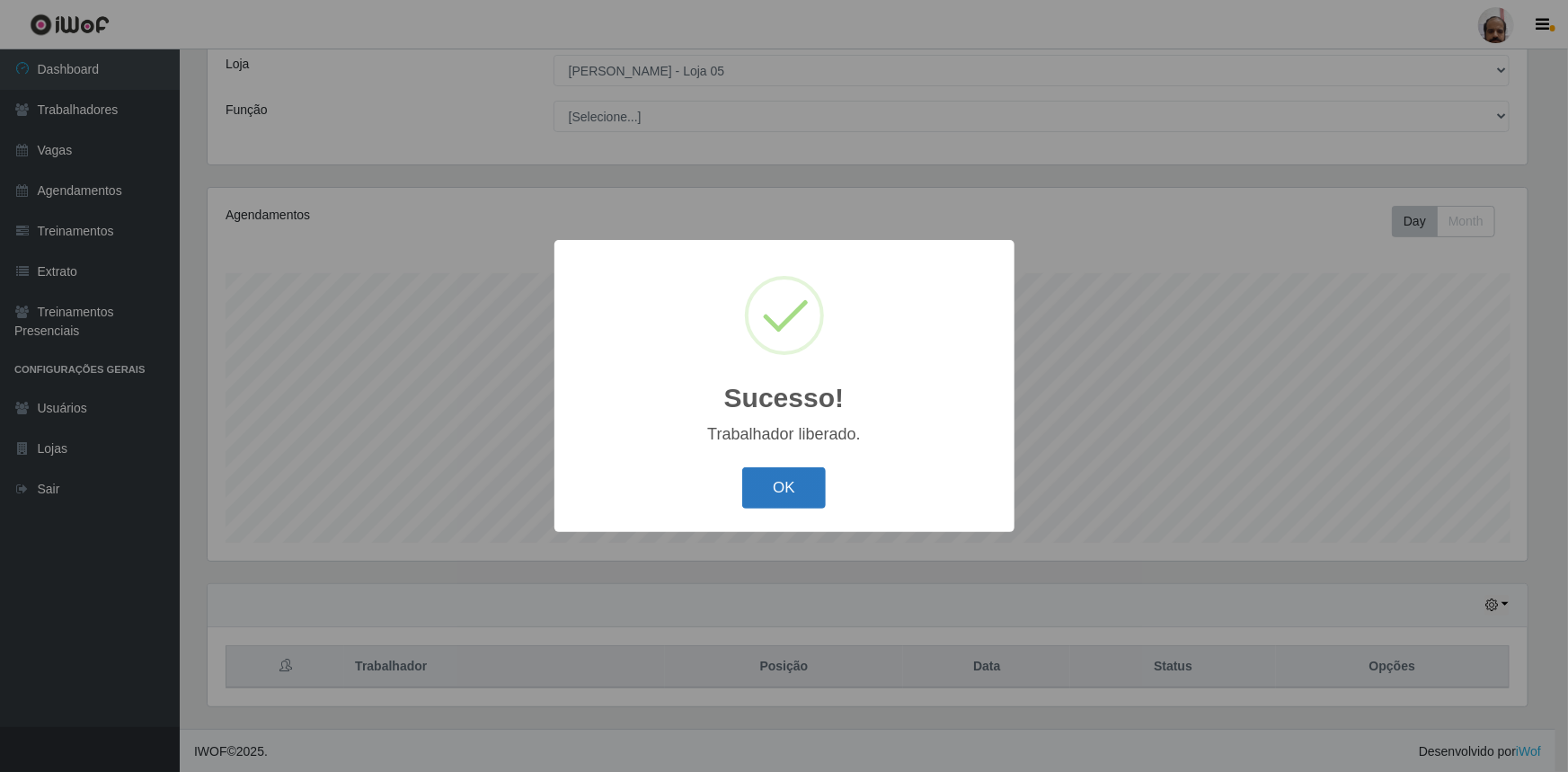
click at [796, 492] on button "OK" at bounding box center [784, 488] width 84 height 42
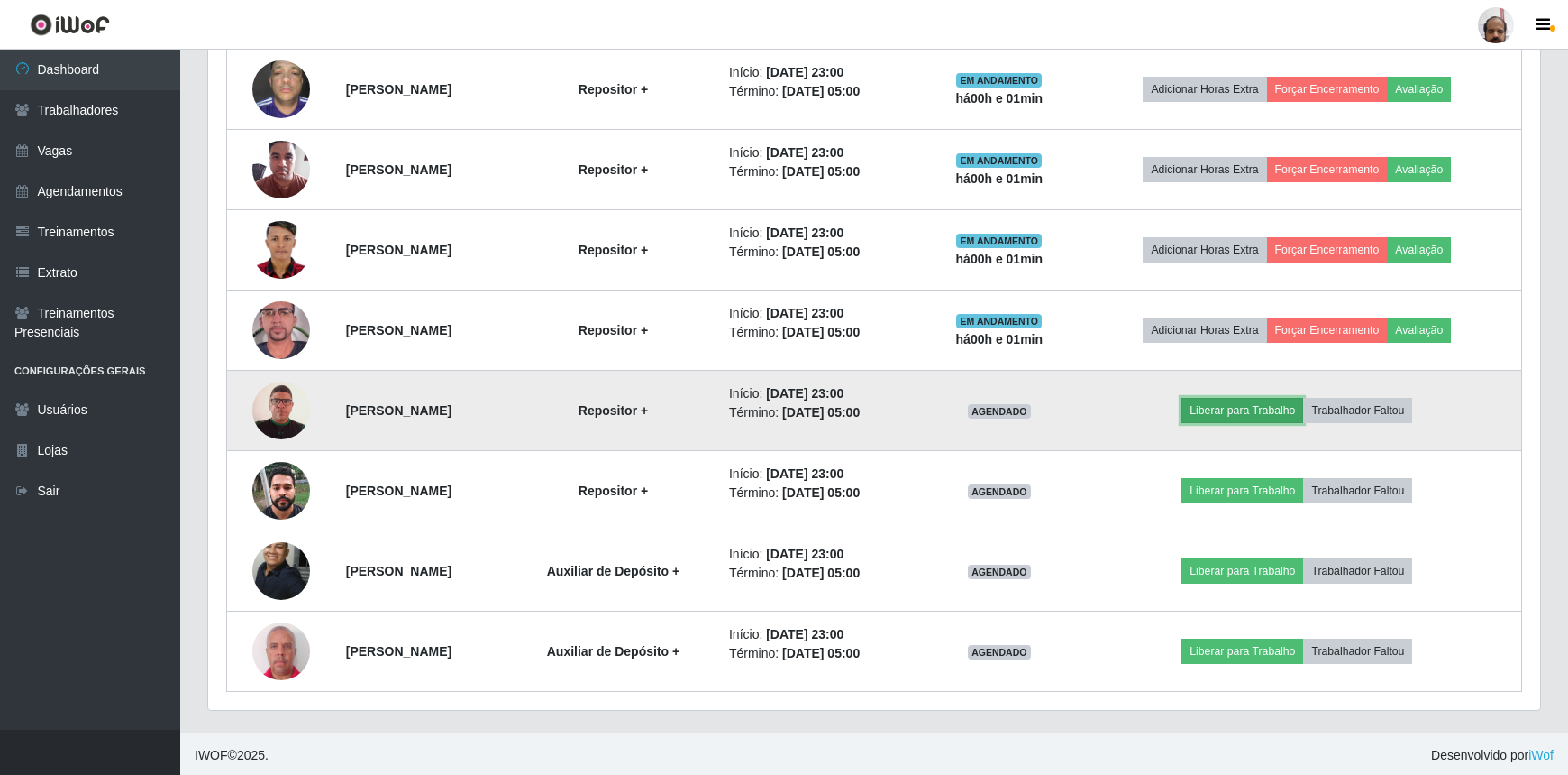
click at [1244, 403] on button "Liberar para Trabalho" at bounding box center [1242, 411] width 122 height 25
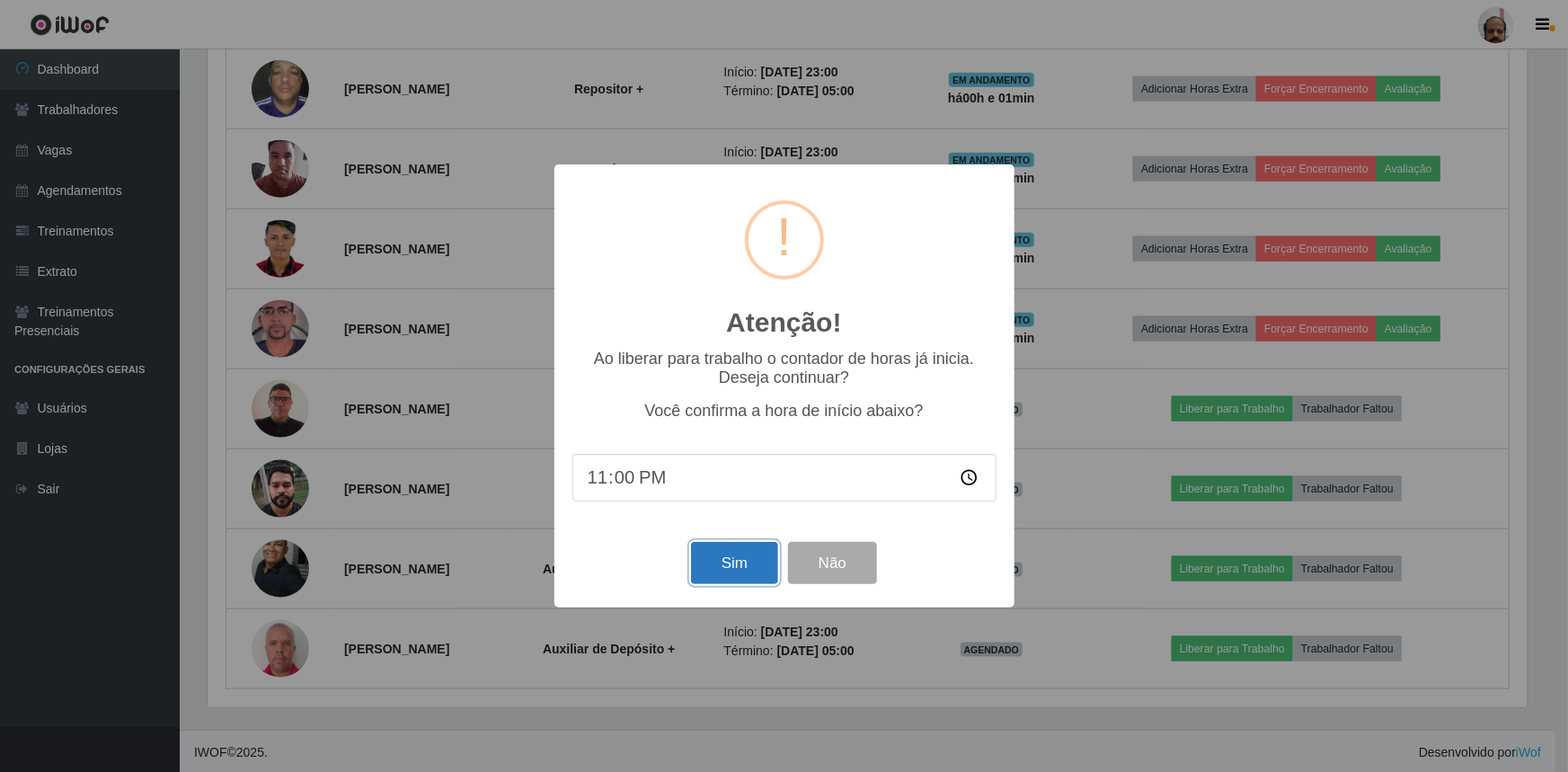
click at [704, 571] on button "Sim" at bounding box center [734, 562] width 87 height 42
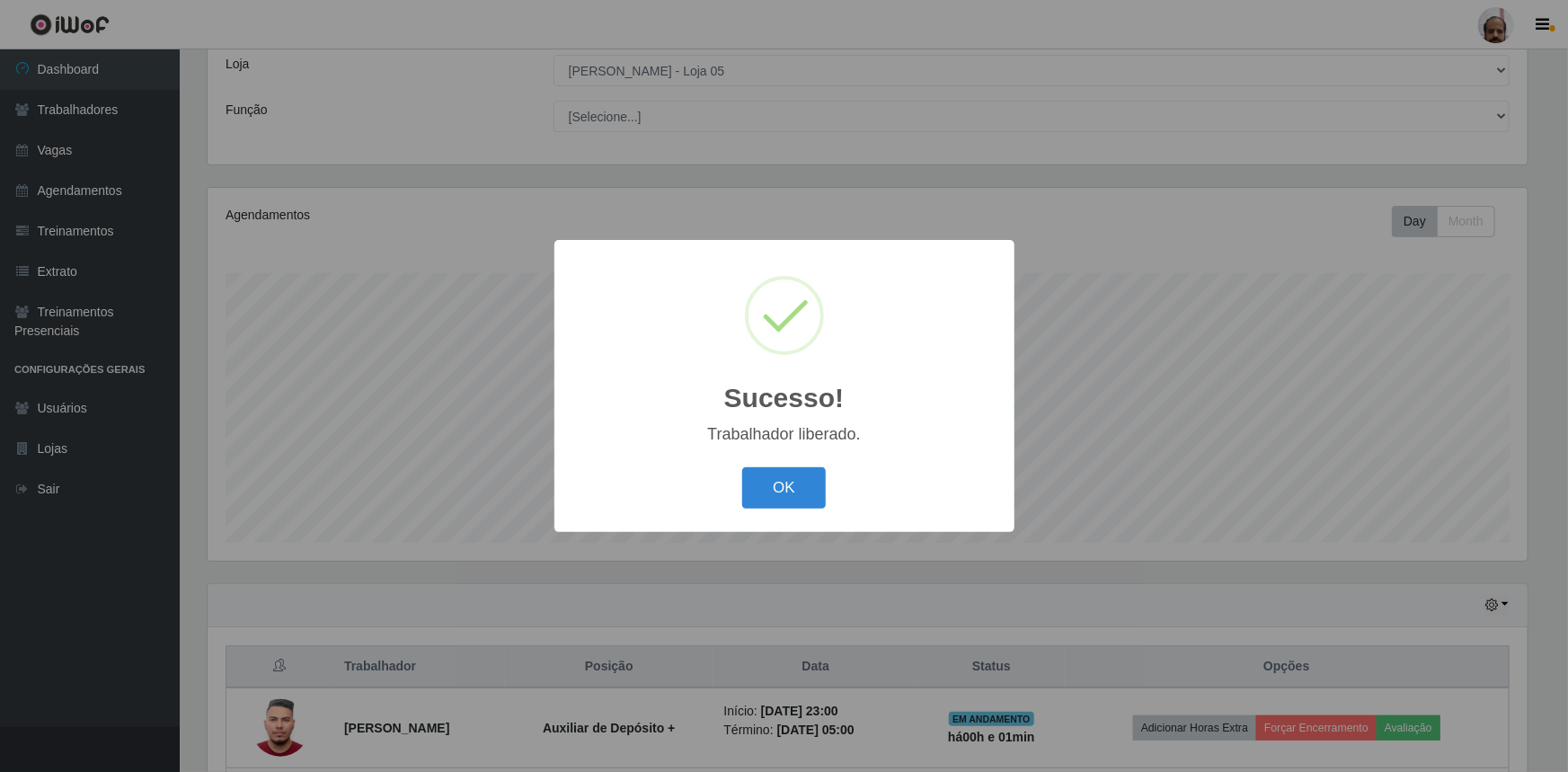
drag, startPoint x: 767, startPoint y: 475, endPoint x: 1088, endPoint y: 475, distance: 321.0
click at [768, 476] on button "OK" at bounding box center [784, 488] width 84 height 42
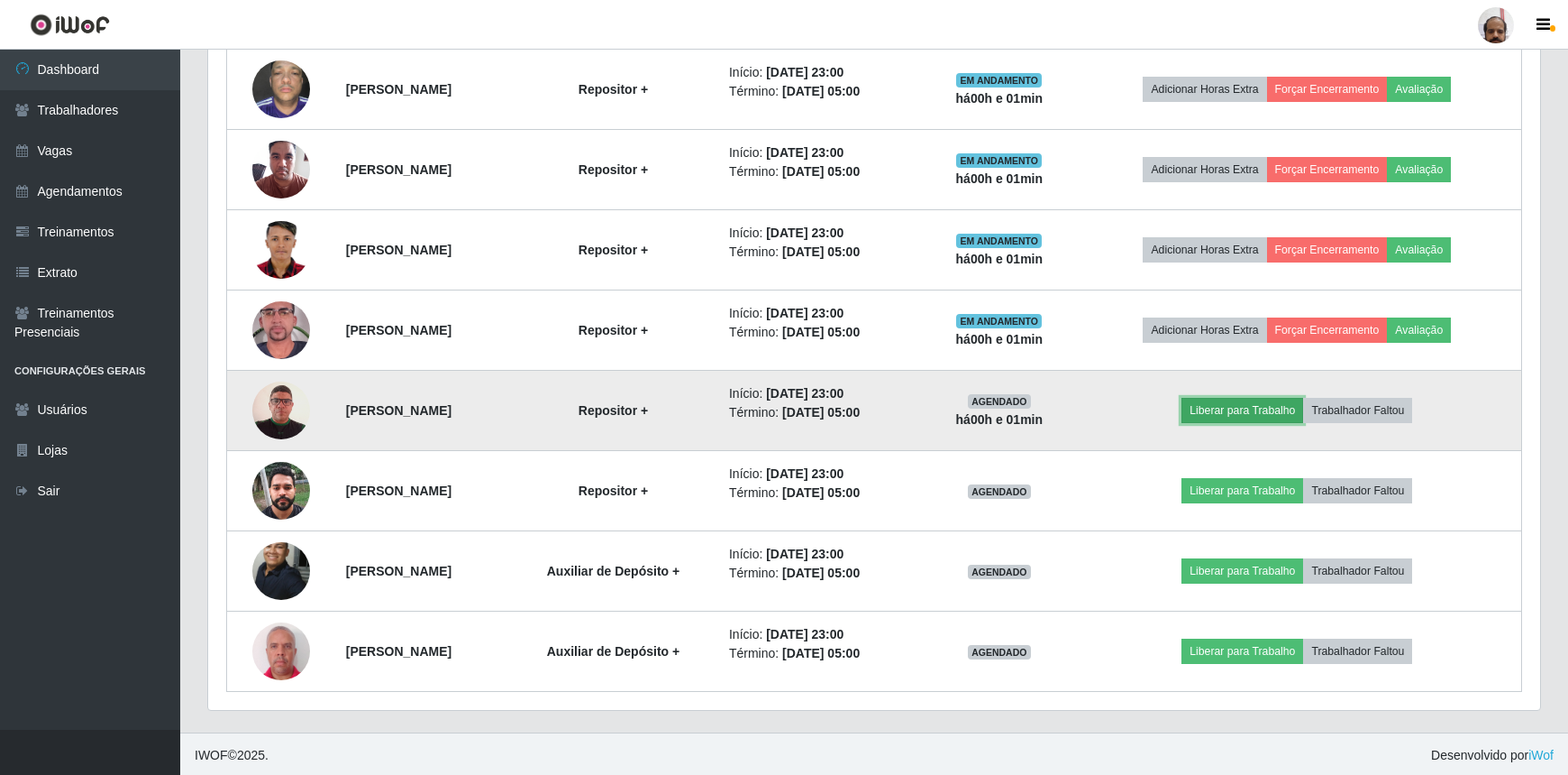
click at [1265, 407] on button "Liberar para Trabalho" at bounding box center [1242, 411] width 122 height 25
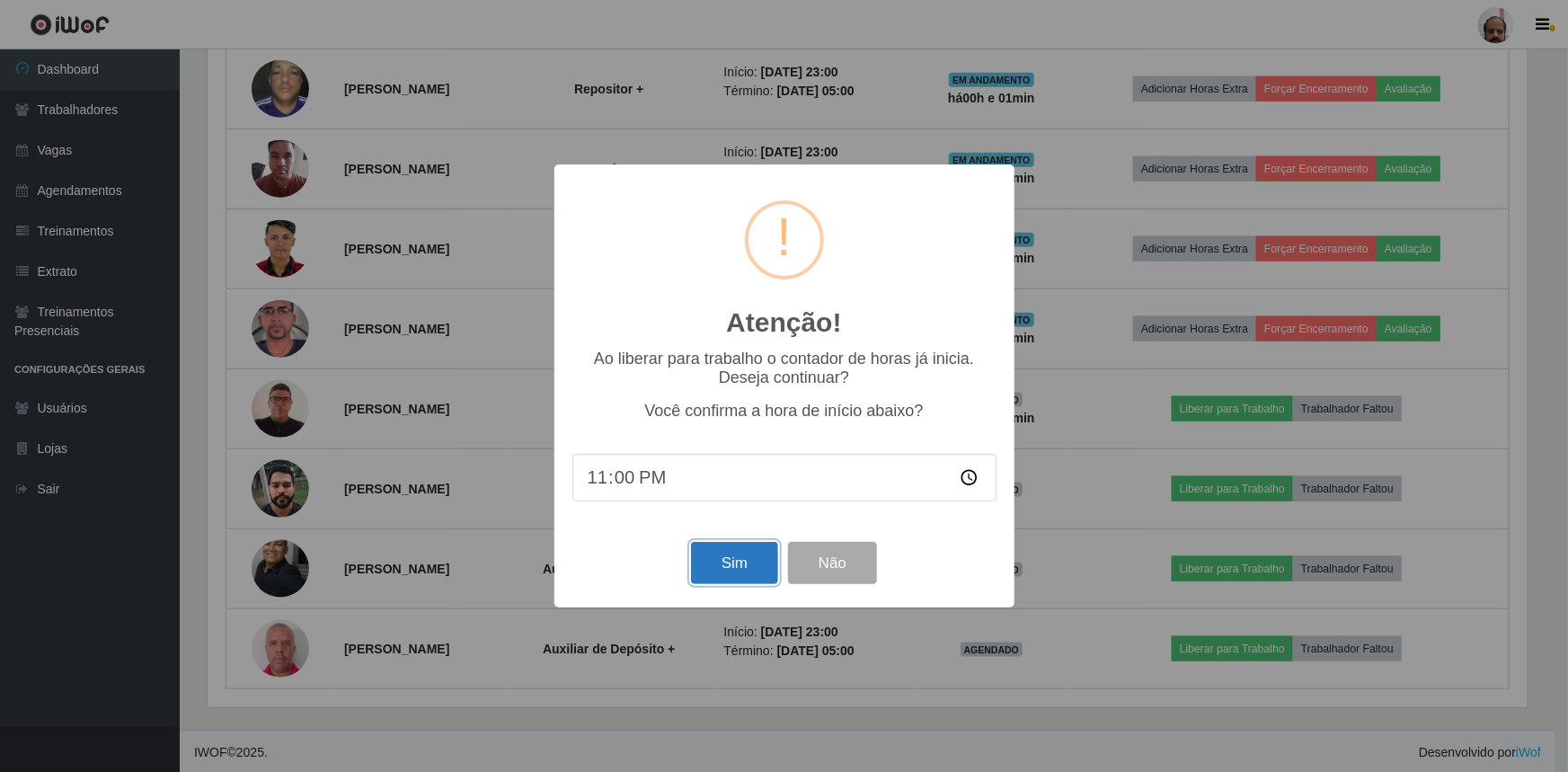
click at [760, 563] on button "Sim" at bounding box center [734, 562] width 87 height 42
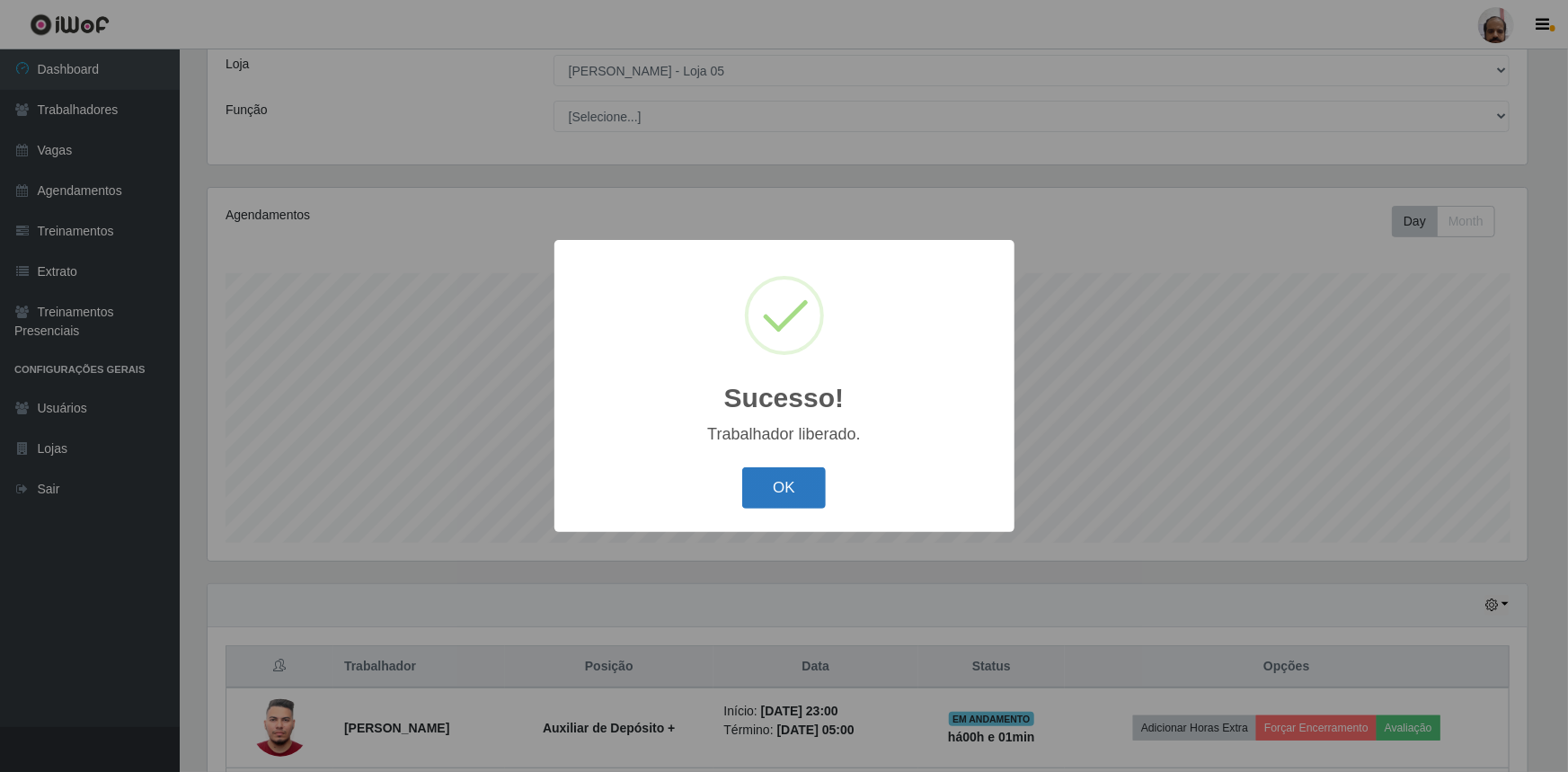
click at [776, 504] on button "OK" at bounding box center [784, 488] width 84 height 42
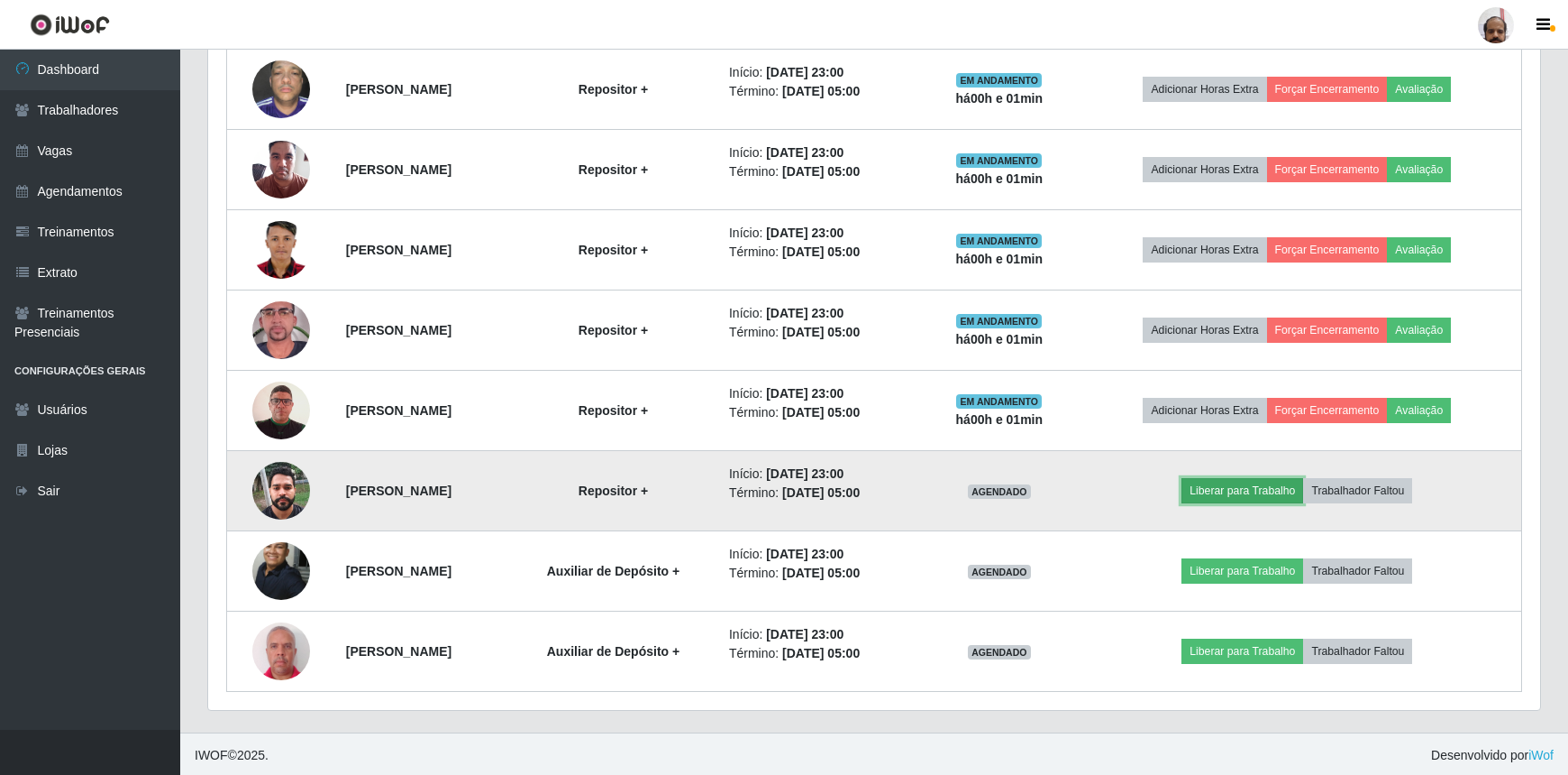
click at [1271, 483] on button "Liberar para Trabalho" at bounding box center [1242, 491] width 122 height 25
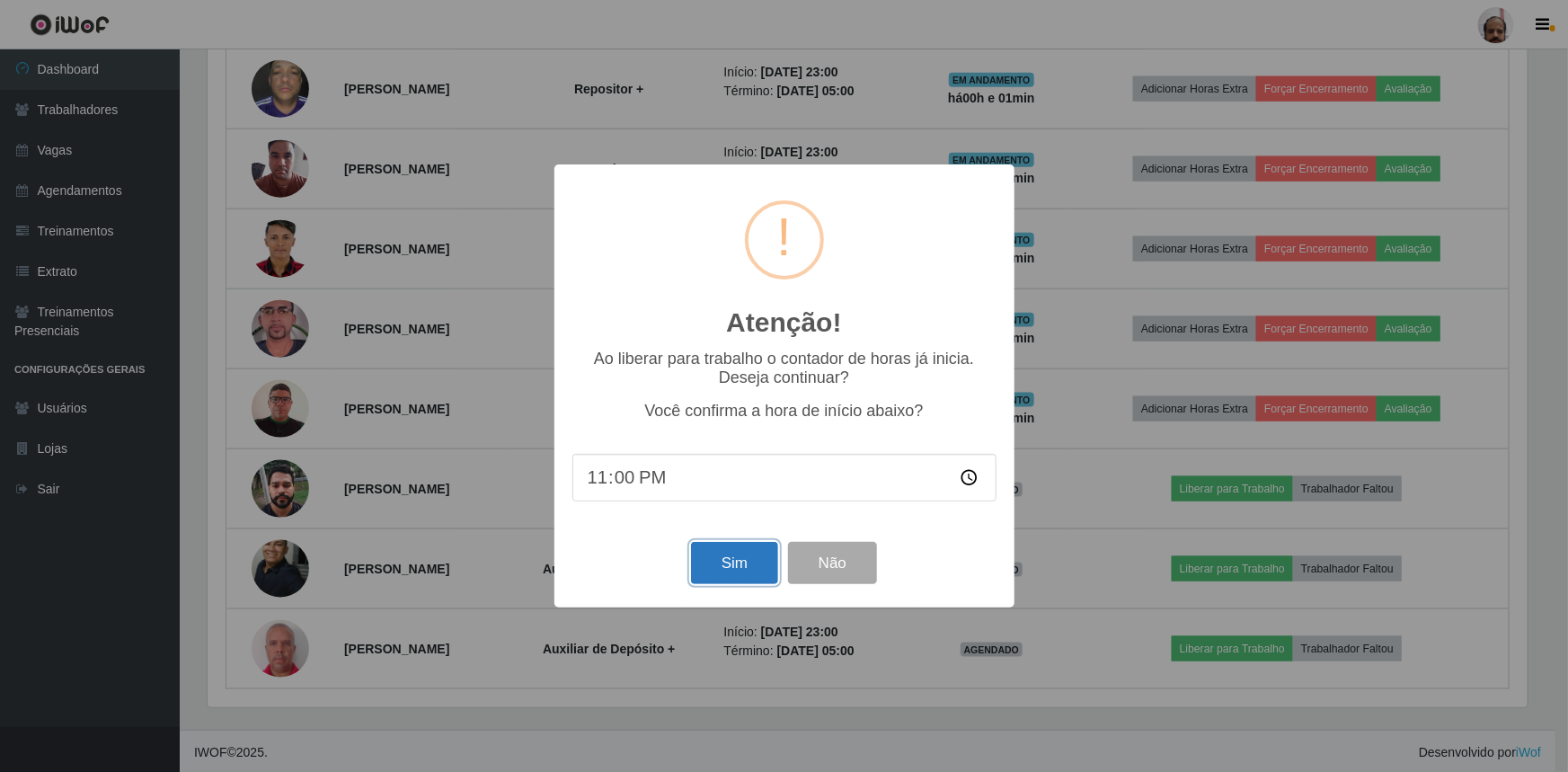
click at [701, 564] on button "Sim" at bounding box center [734, 562] width 87 height 42
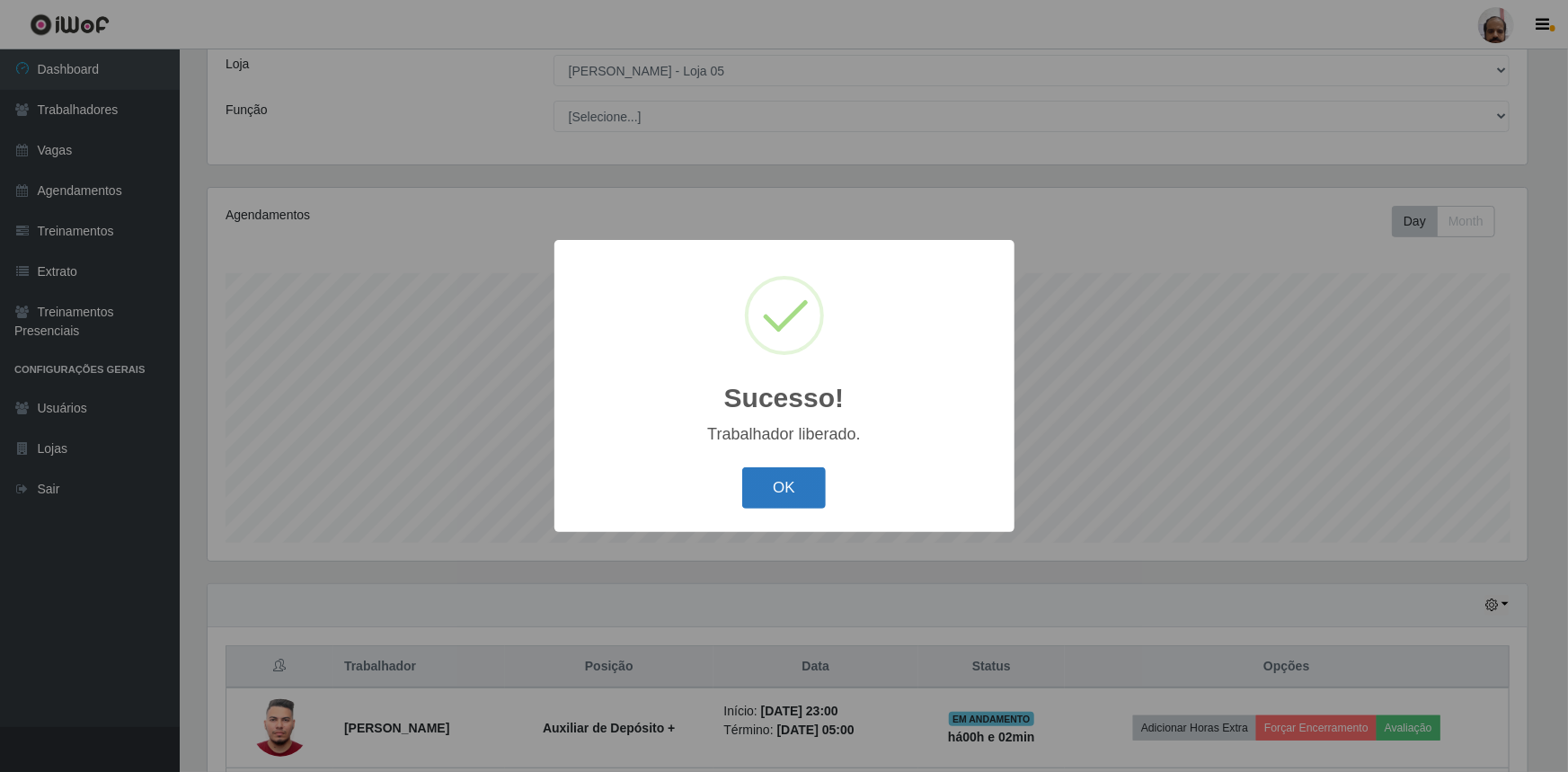
click at [818, 484] on button "OK" at bounding box center [784, 488] width 84 height 42
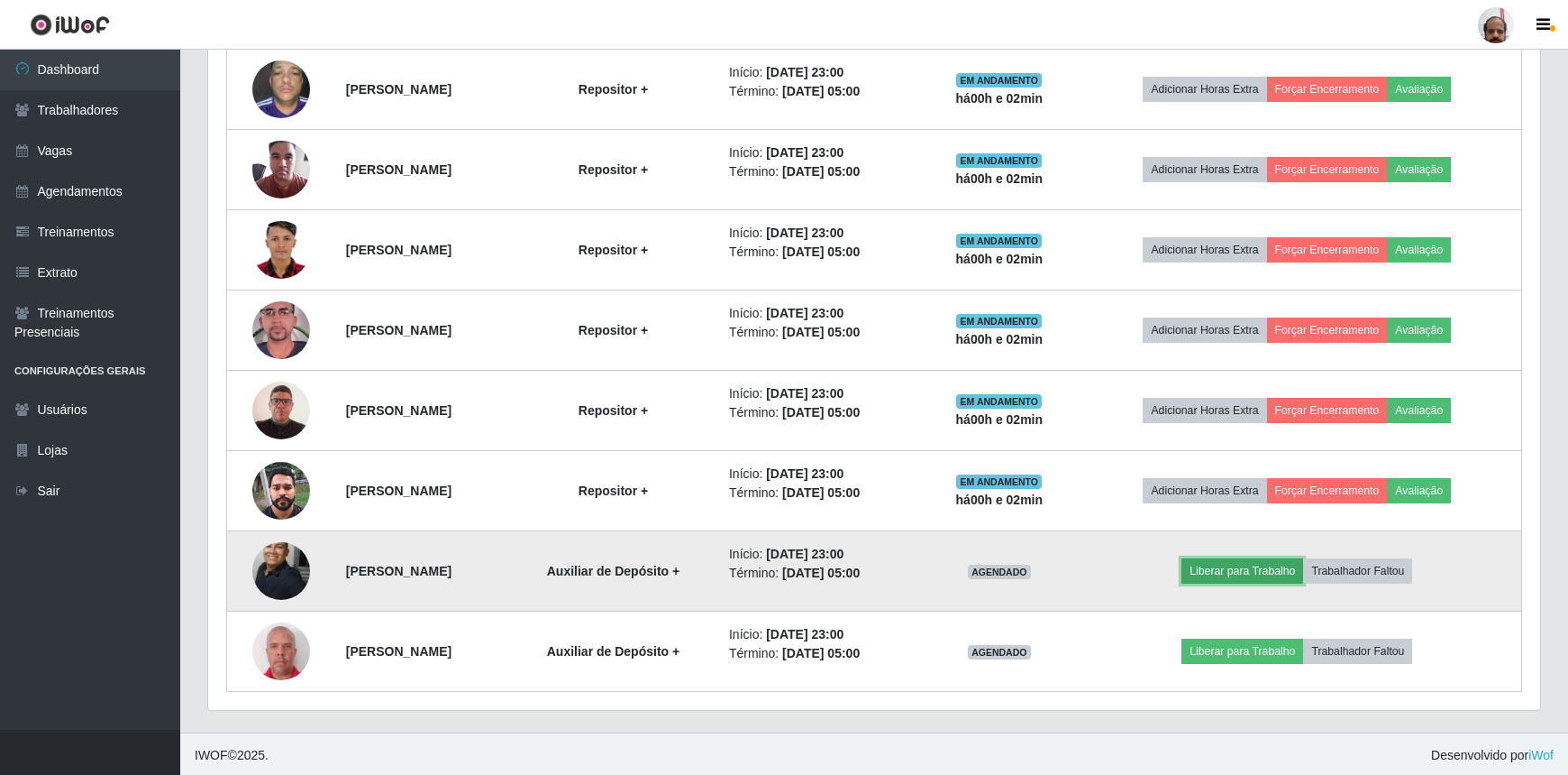
click at [1244, 568] on button "Liberar para Trabalho" at bounding box center [1242, 571] width 122 height 25
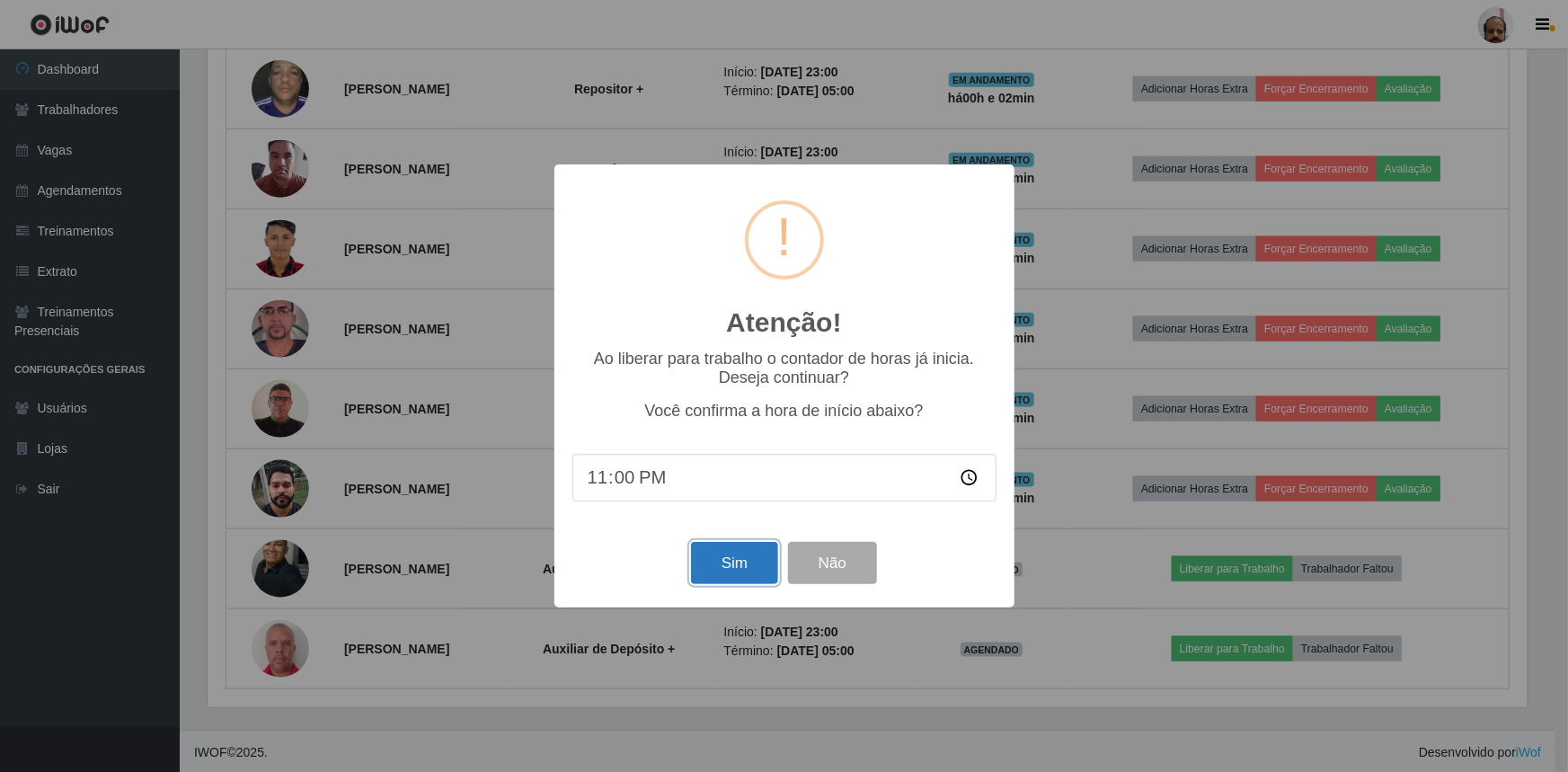
click at [720, 559] on button "Sim" at bounding box center [734, 562] width 87 height 42
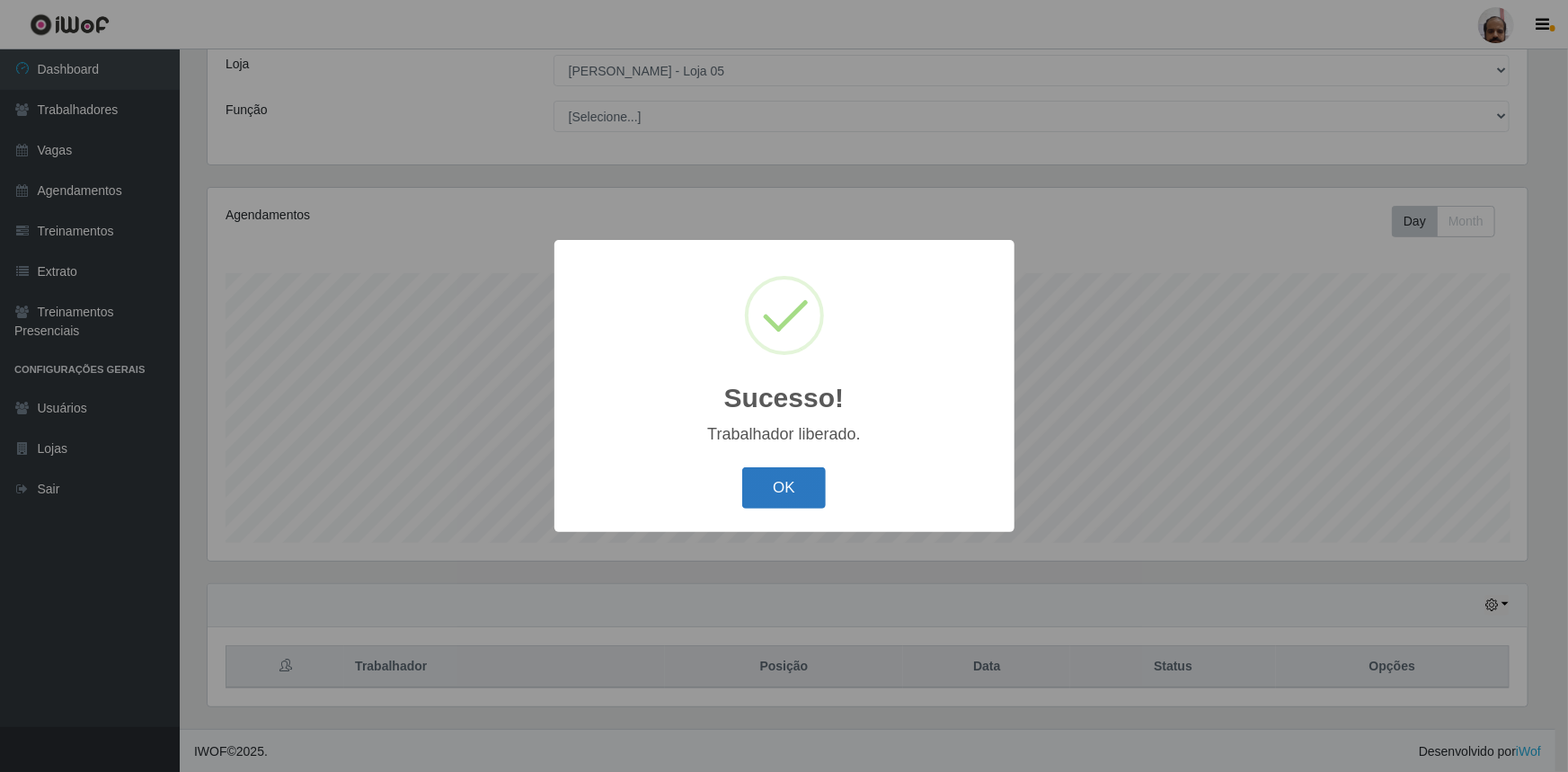
click at [796, 477] on button "OK" at bounding box center [784, 488] width 84 height 42
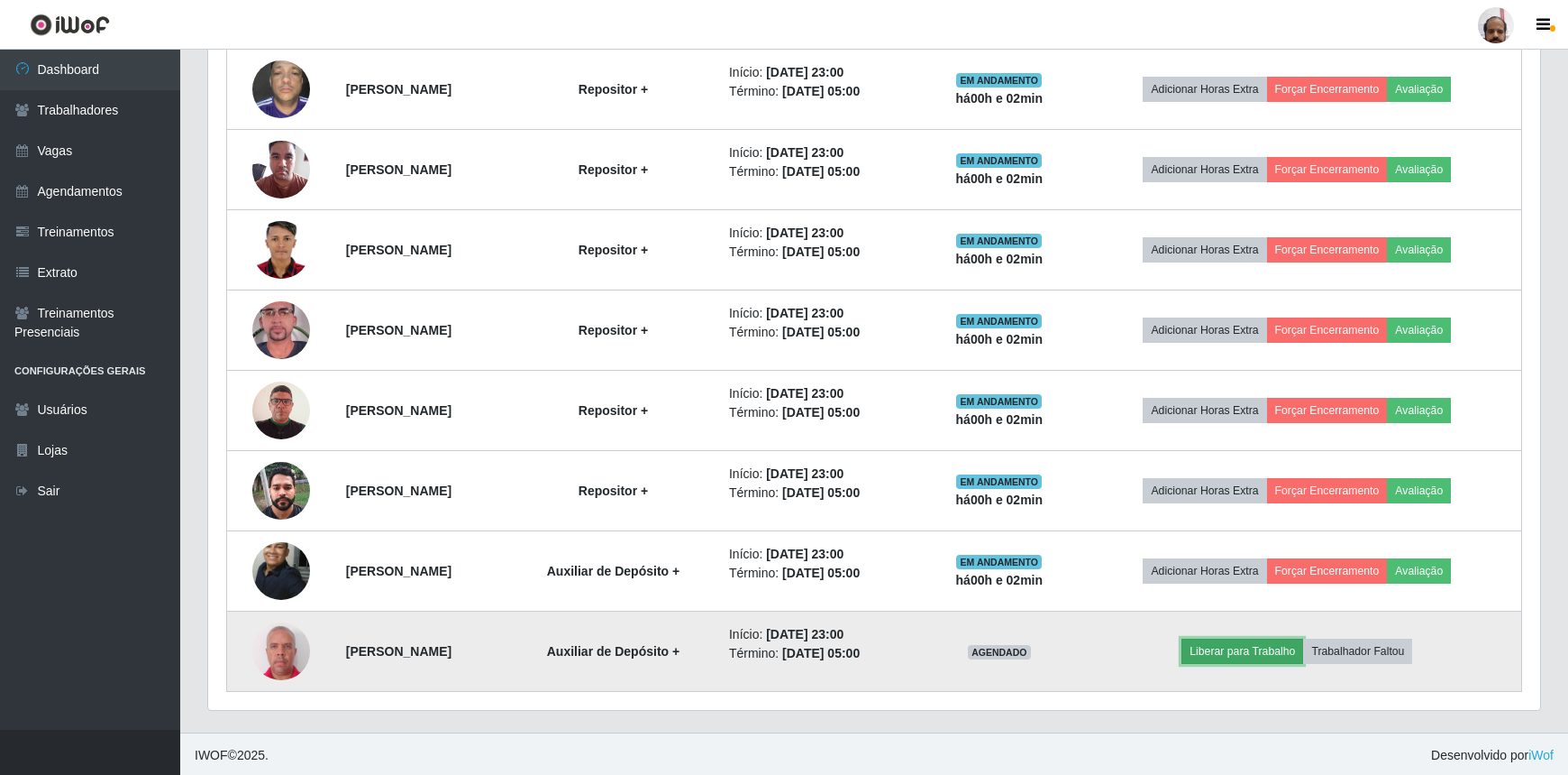
click at [1247, 644] on button "Liberar para Trabalho" at bounding box center [1242, 651] width 122 height 25
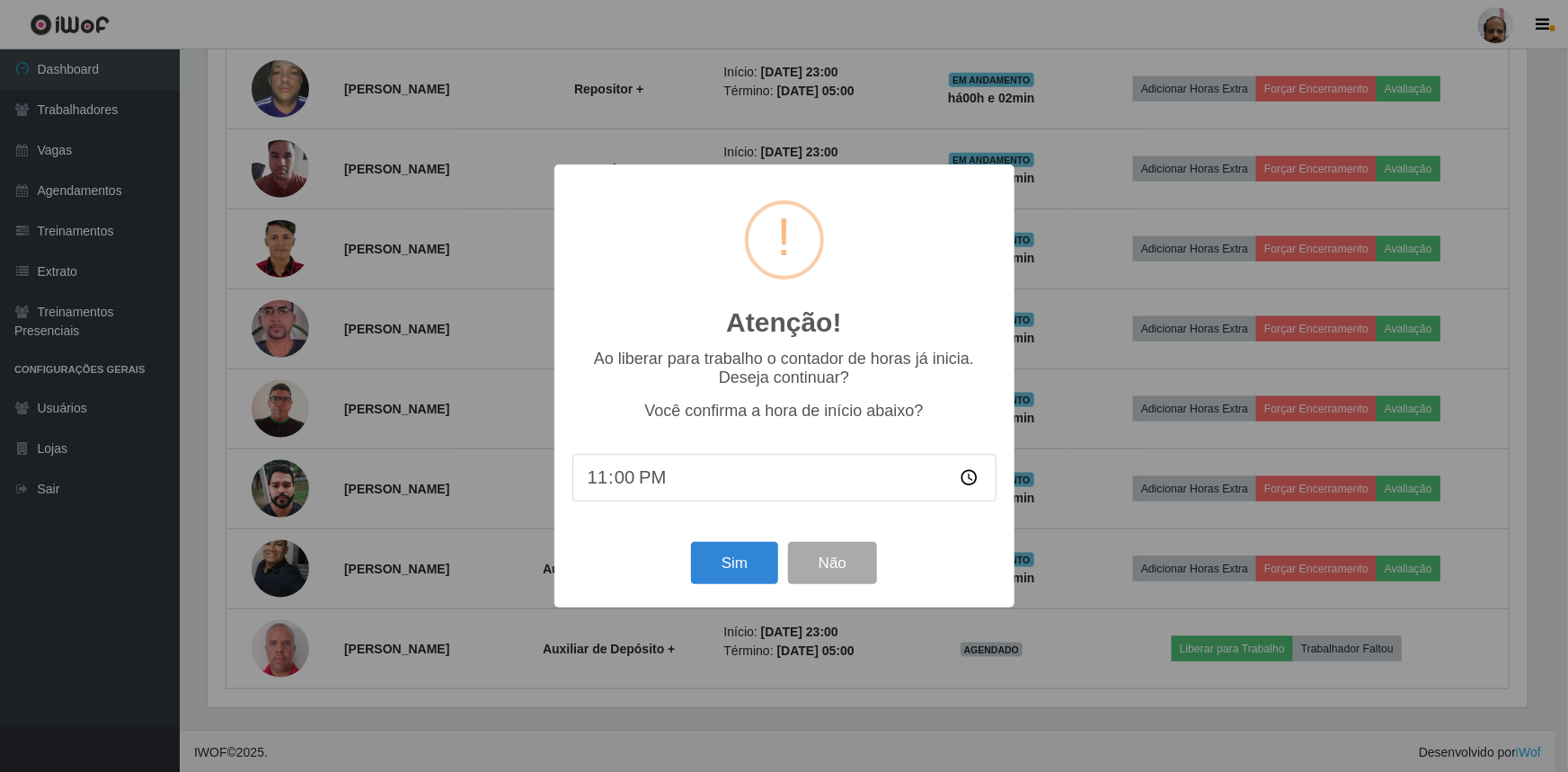
click at [679, 554] on div "Sim Não" at bounding box center [784, 562] width 424 height 51
drag, startPoint x: 691, startPoint y: 554, endPoint x: 710, endPoint y: 553, distance: 19.0
click at [691, 556] on button "Sim" at bounding box center [734, 562] width 87 height 42
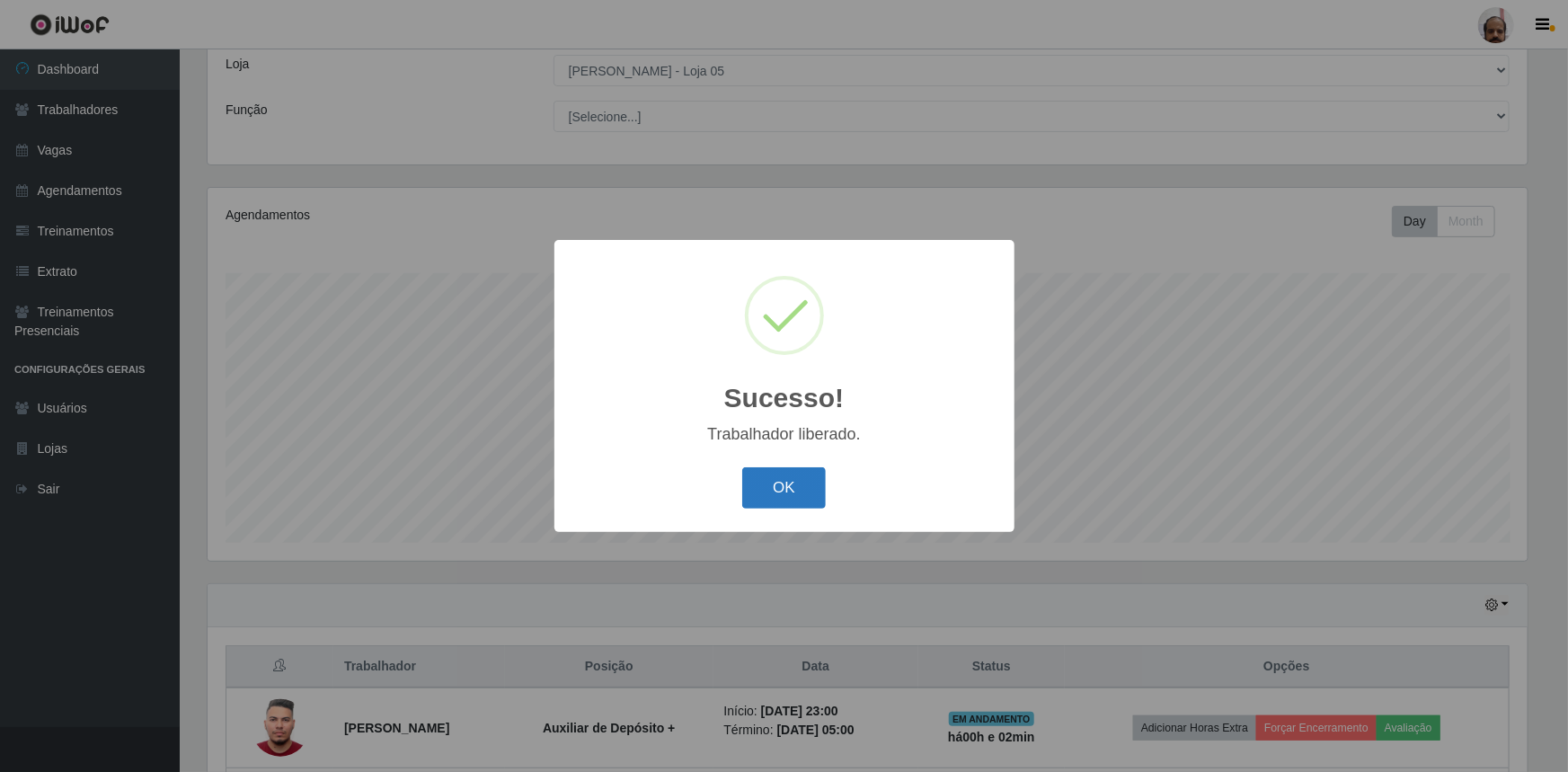
click at [746, 492] on button "OK" at bounding box center [784, 488] width 84 height 42
